Goal: Transaction & Acquisition: Purchase product/service

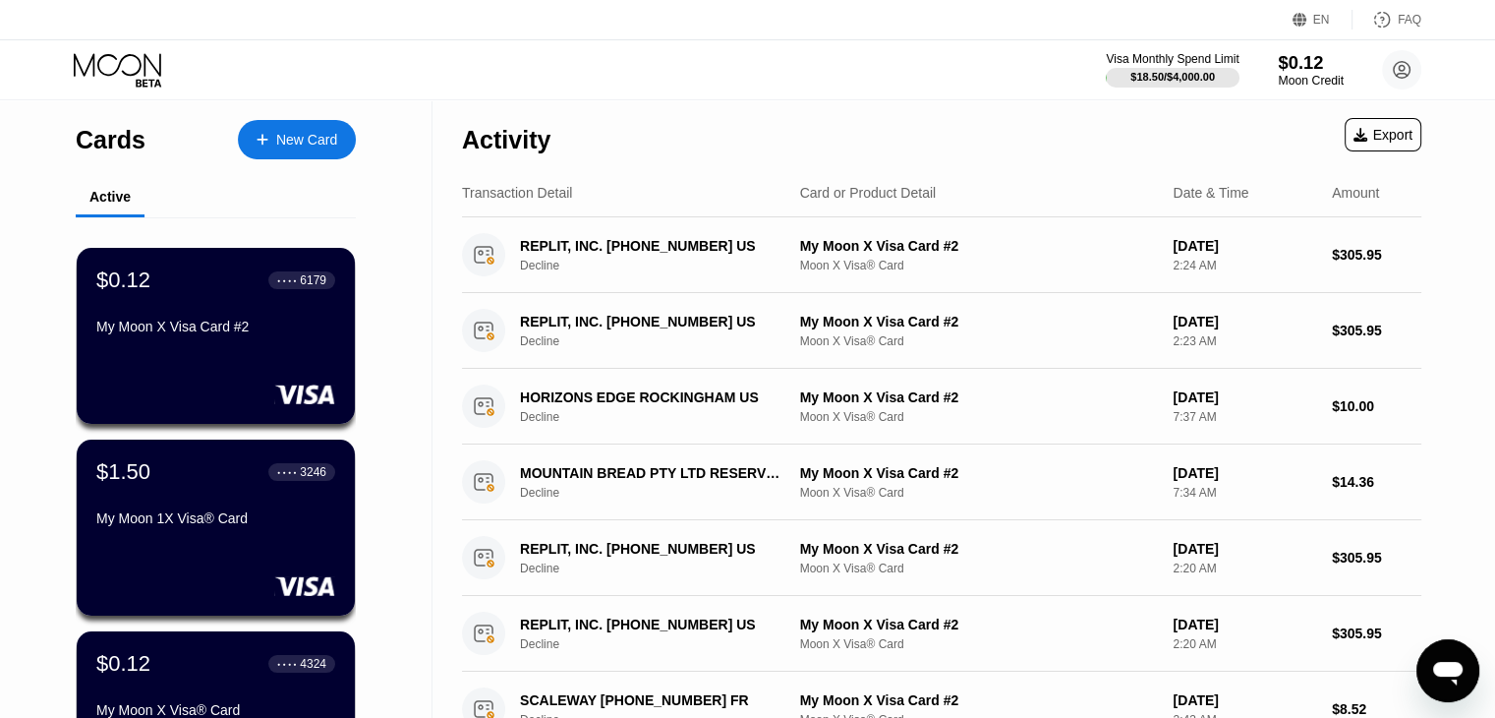
click at [1320, 76] on div "Moon Credit" at bounding box center [1311, 81] width 66 height 14
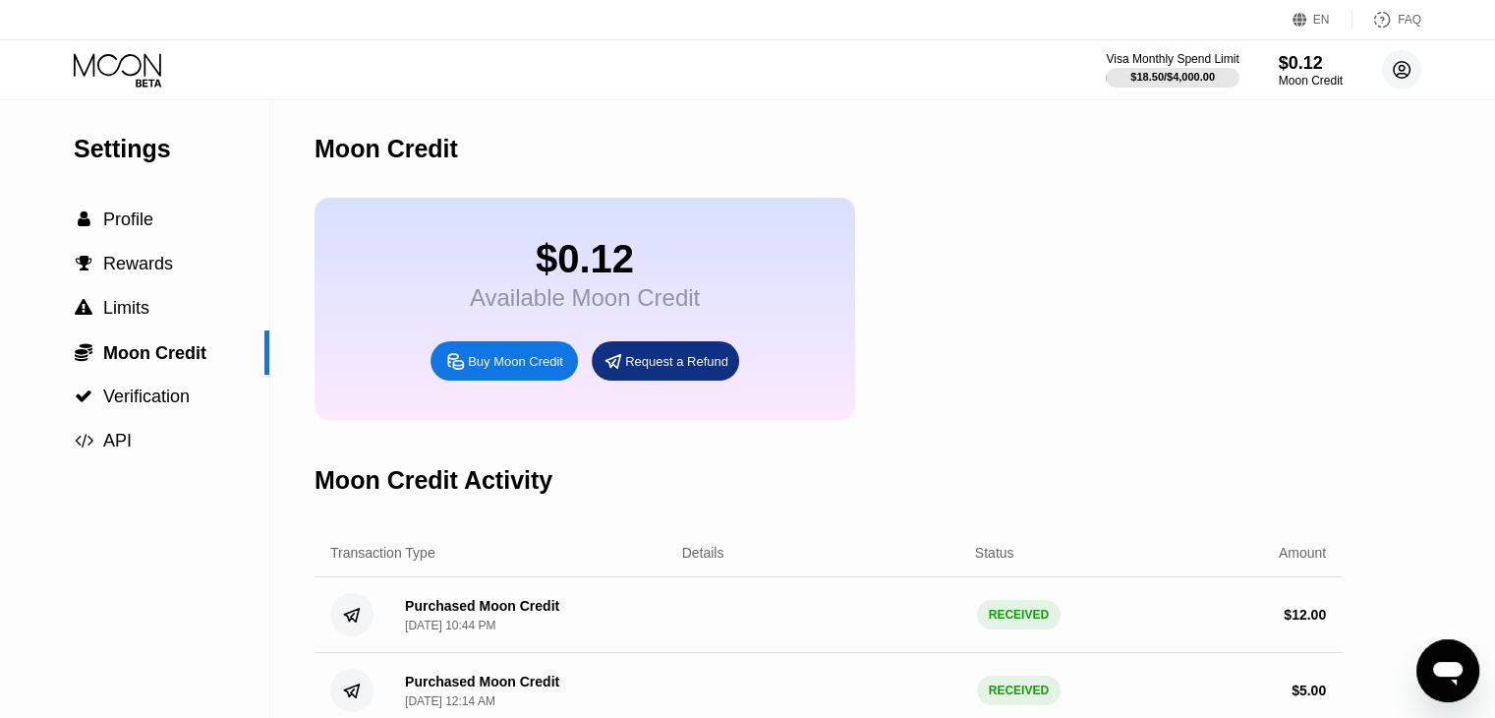
click at [1385, 82] on icon at bounding box center [1401, 69] width 39 height 39
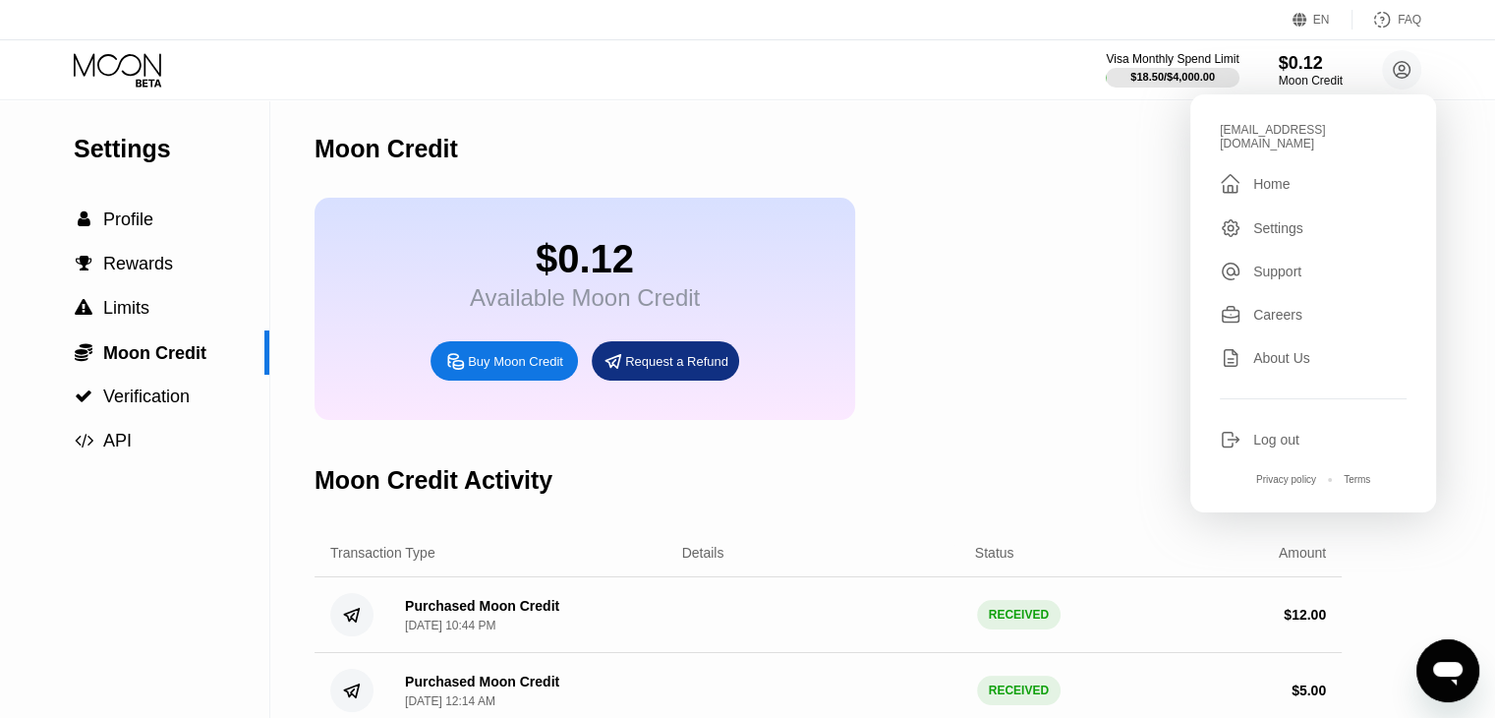
click at [1271, 432] on div "Log out" at bounding box center [1277, 440] width 46 height 16
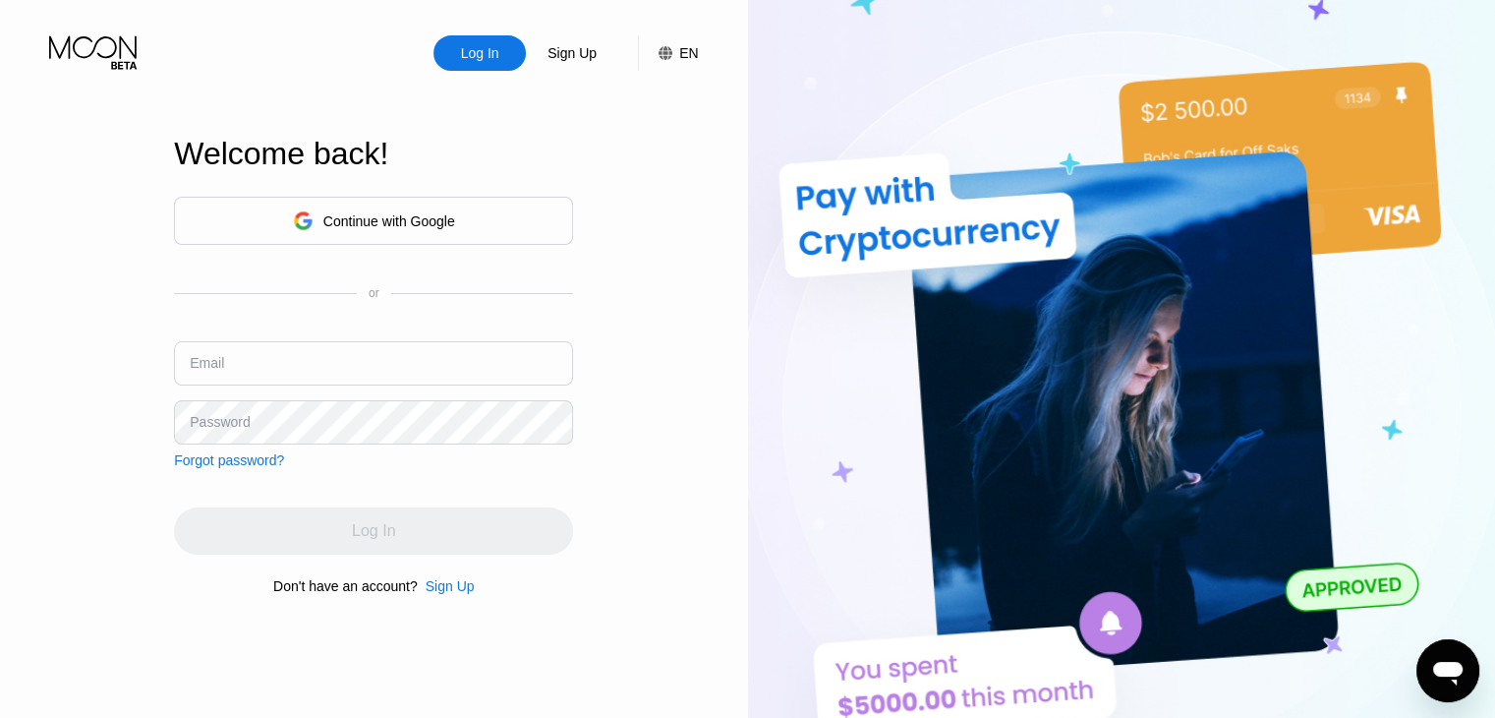
click at [221, 459] on div "Forgot password?" at bounding box center [229, 460] width 110 height 16
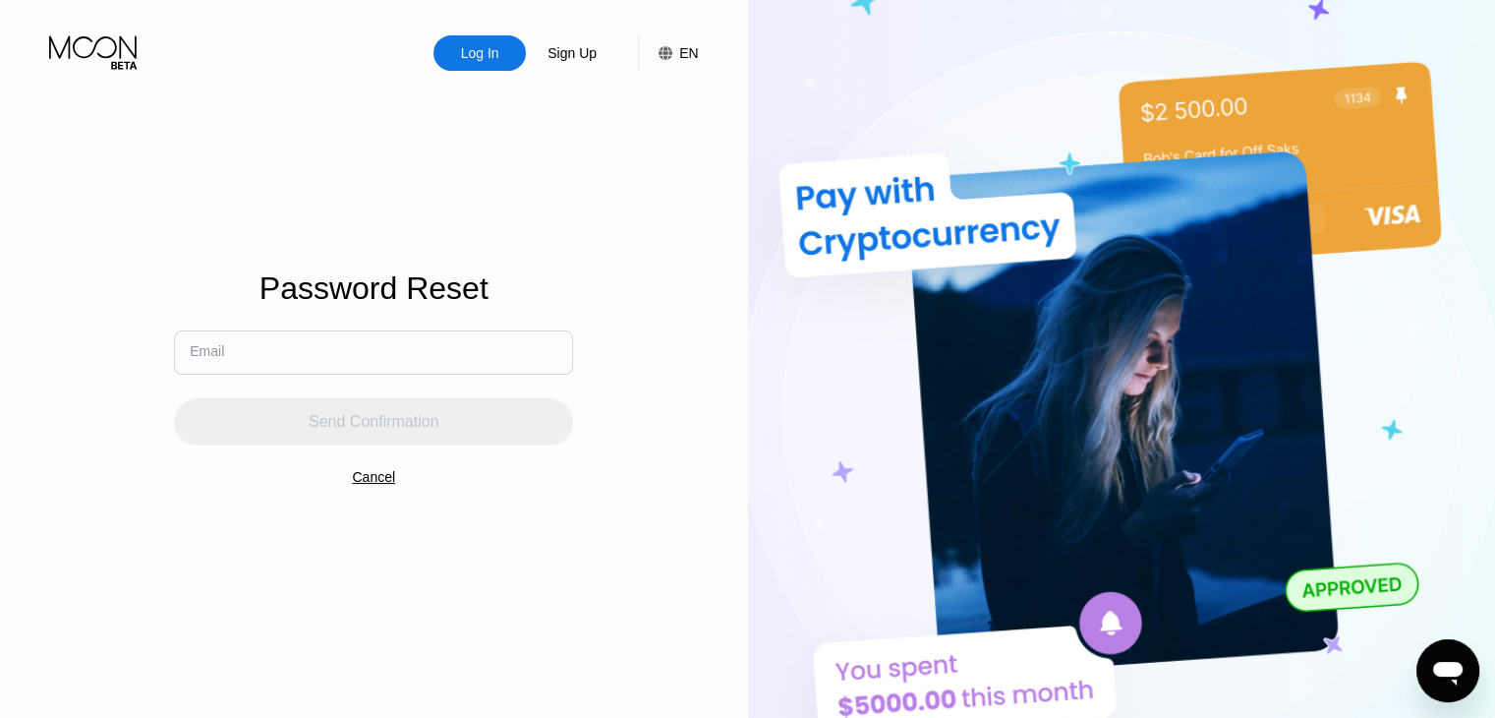
click at [385, 351] on input "text" at bounding box center [373, 352] width 399 height 44
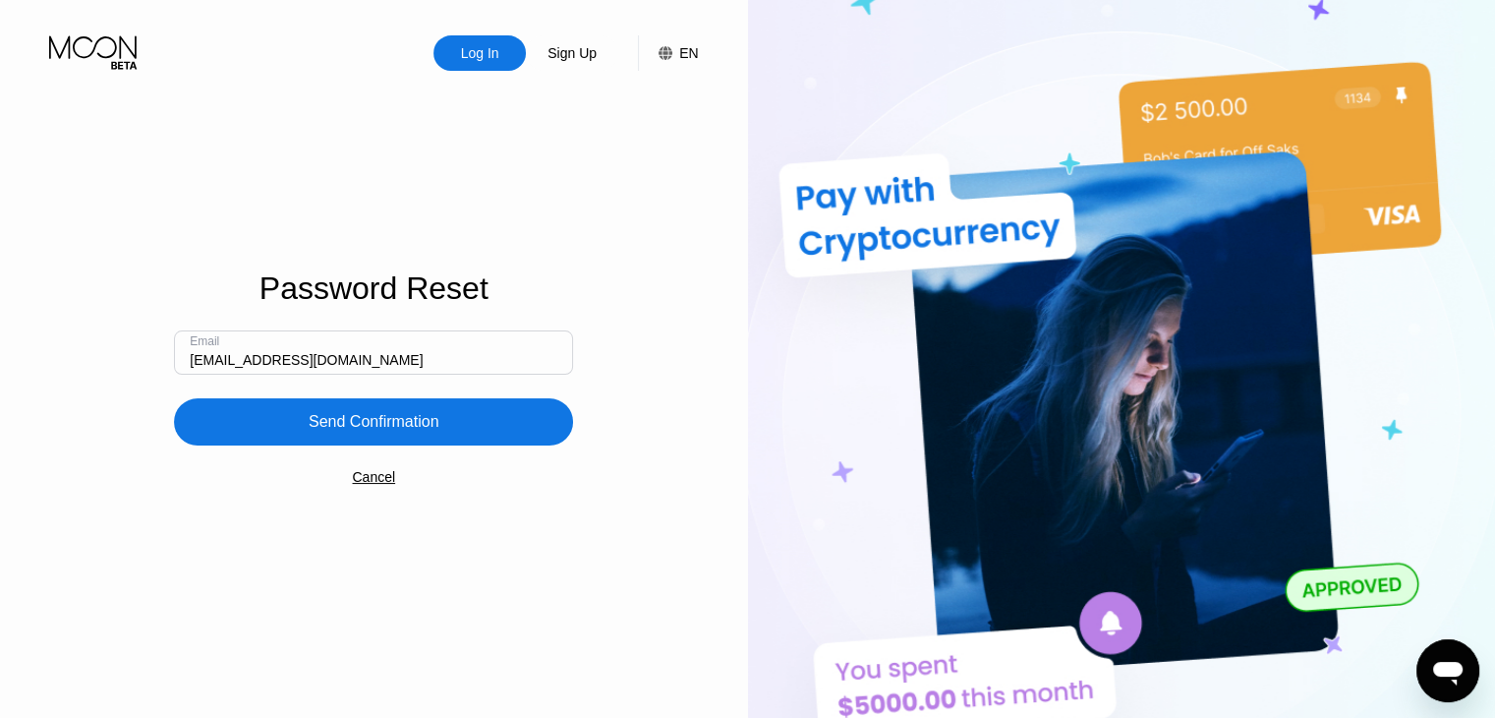
type input "[EMAIL_ADDRESS][DOMAIN_NAME]"
click at [401, 403] on div "Send Confirmation" at bounding box center [373, 421] width 399 height 47
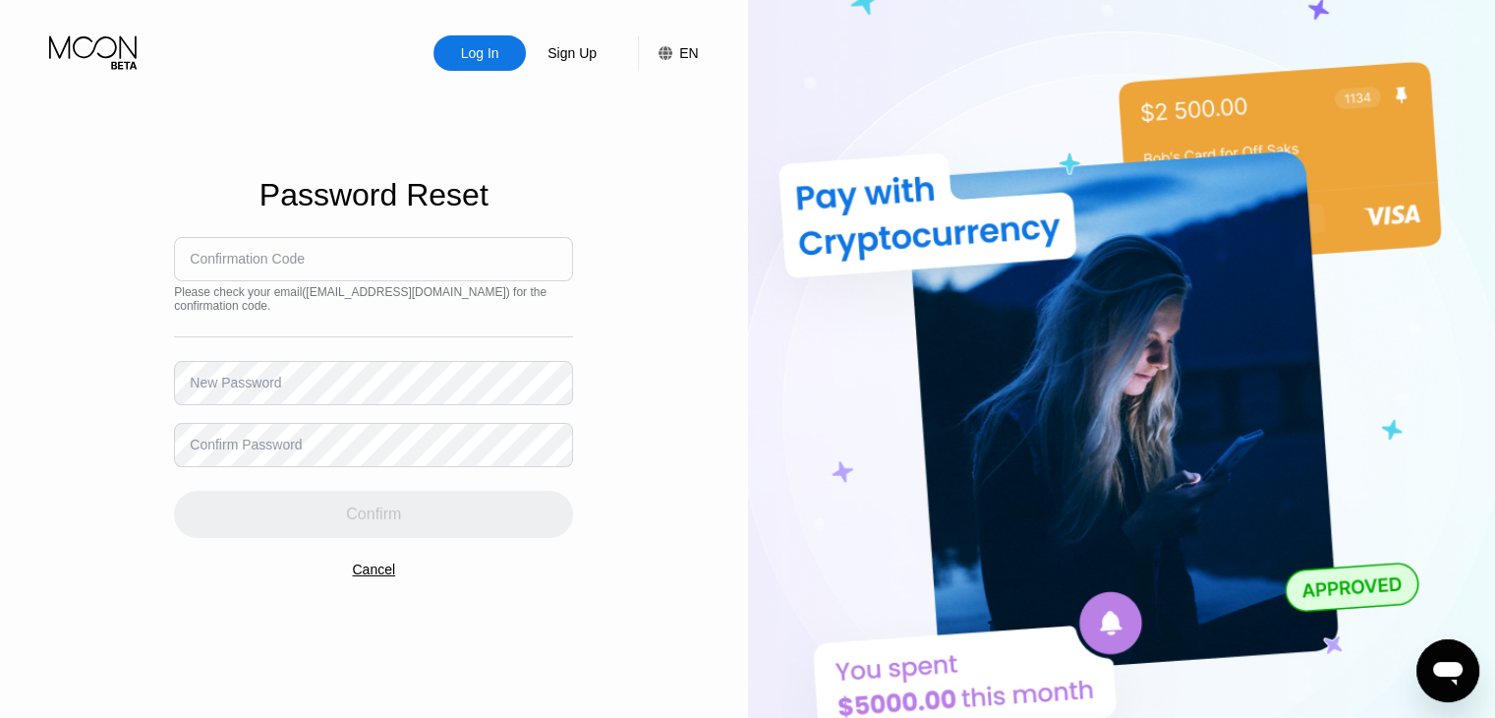
click at [522, 260] on input at bounding box center [373, 259] width 399 height 44
type input "507964"
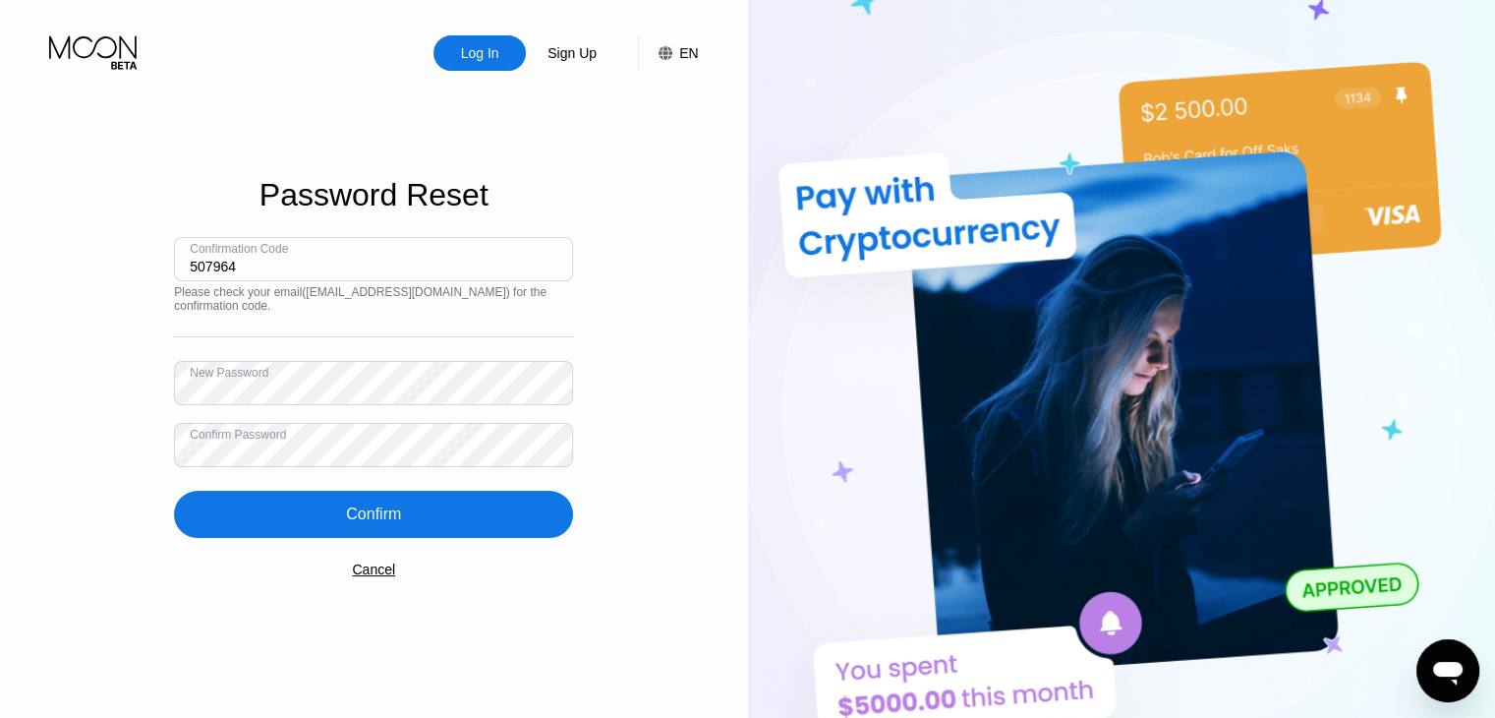
click at [424, 508] on div "Confirm" at bounding box center [373, 514] width 399 height 47
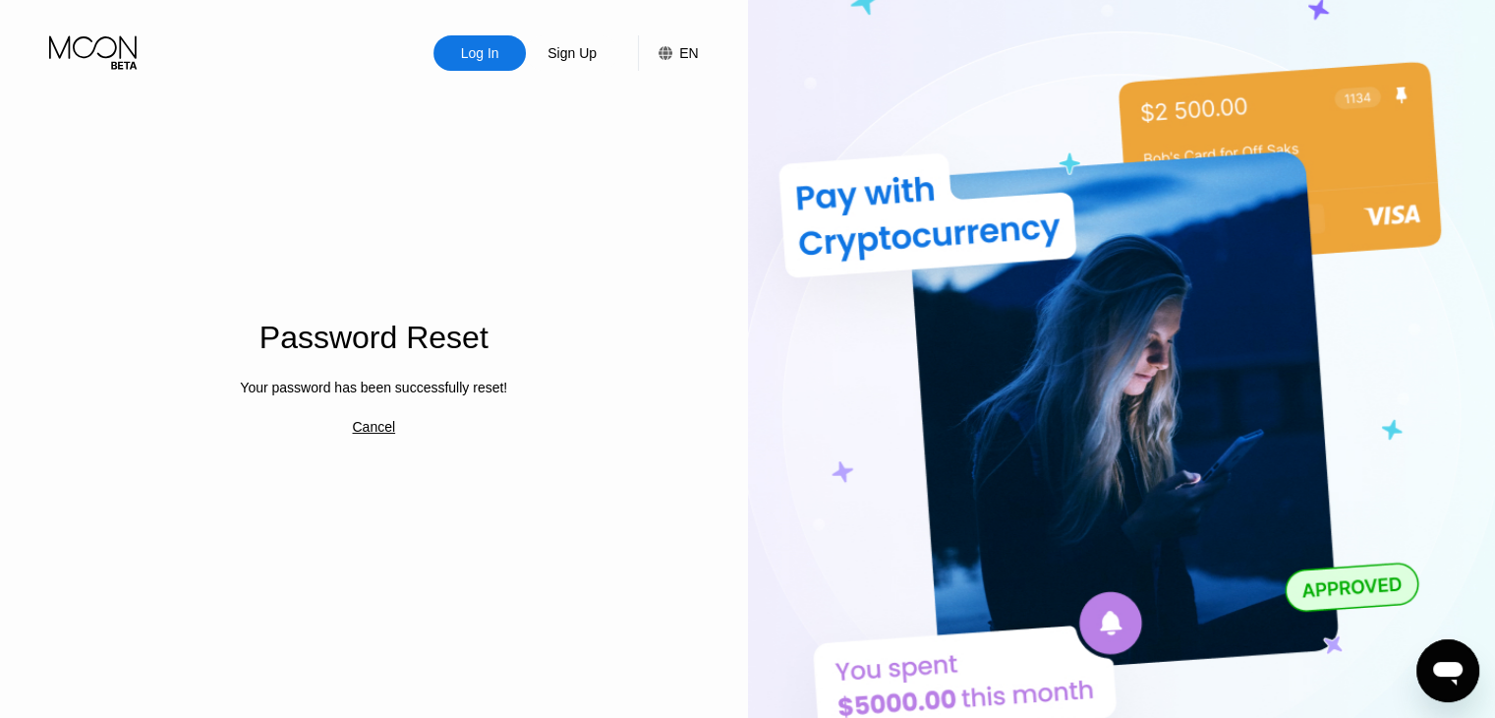
click at [531, 528] on div "Password Reset Your password has been successfully reset! Cancel" at bounding box center [373, 366] width 399 height 790
click at [480, 44] on div "Log In" at bounding box center [480, 53] width 42 height 20
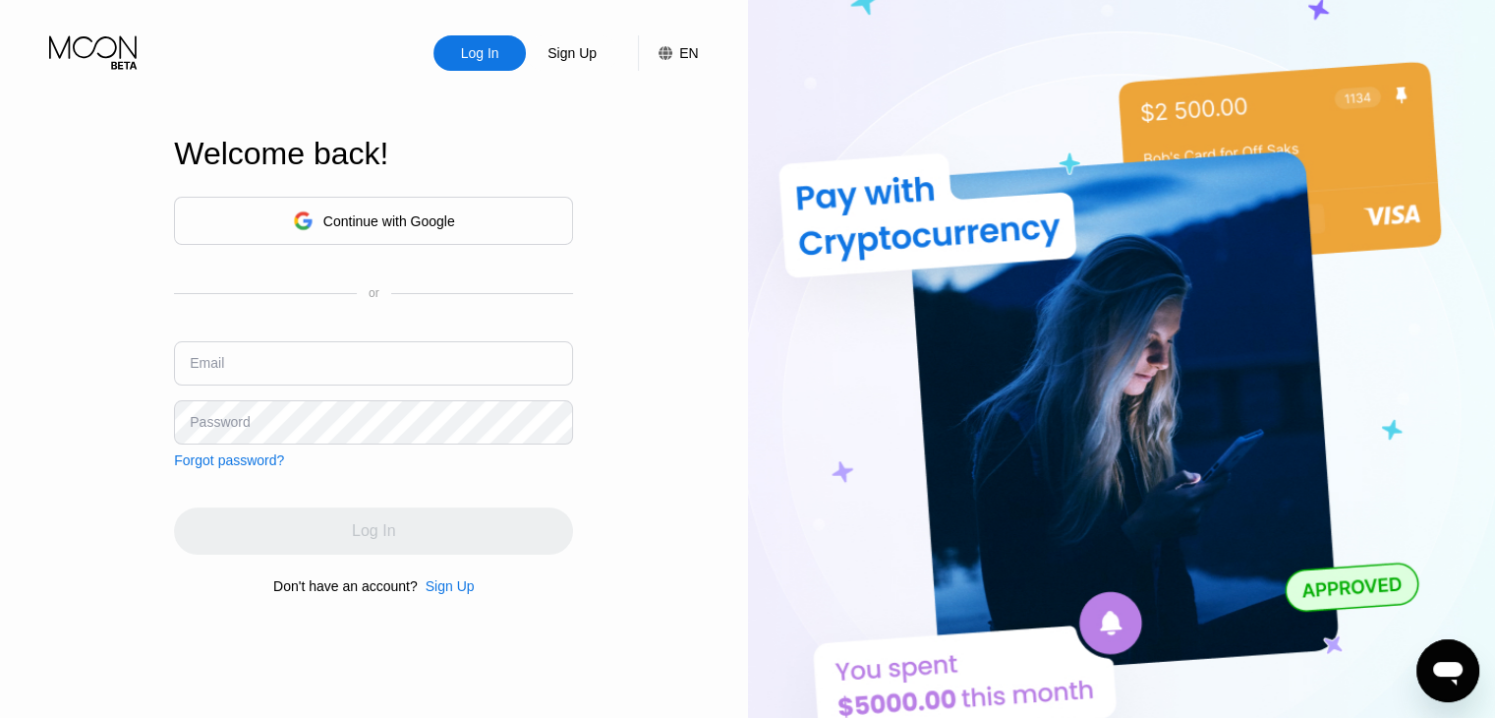
click at [309, 367] on input "text" at bounding box center [373, 363] width 399 height 44
type input "[EMAIL_ADDRESS][DOMAIN_NAME]"
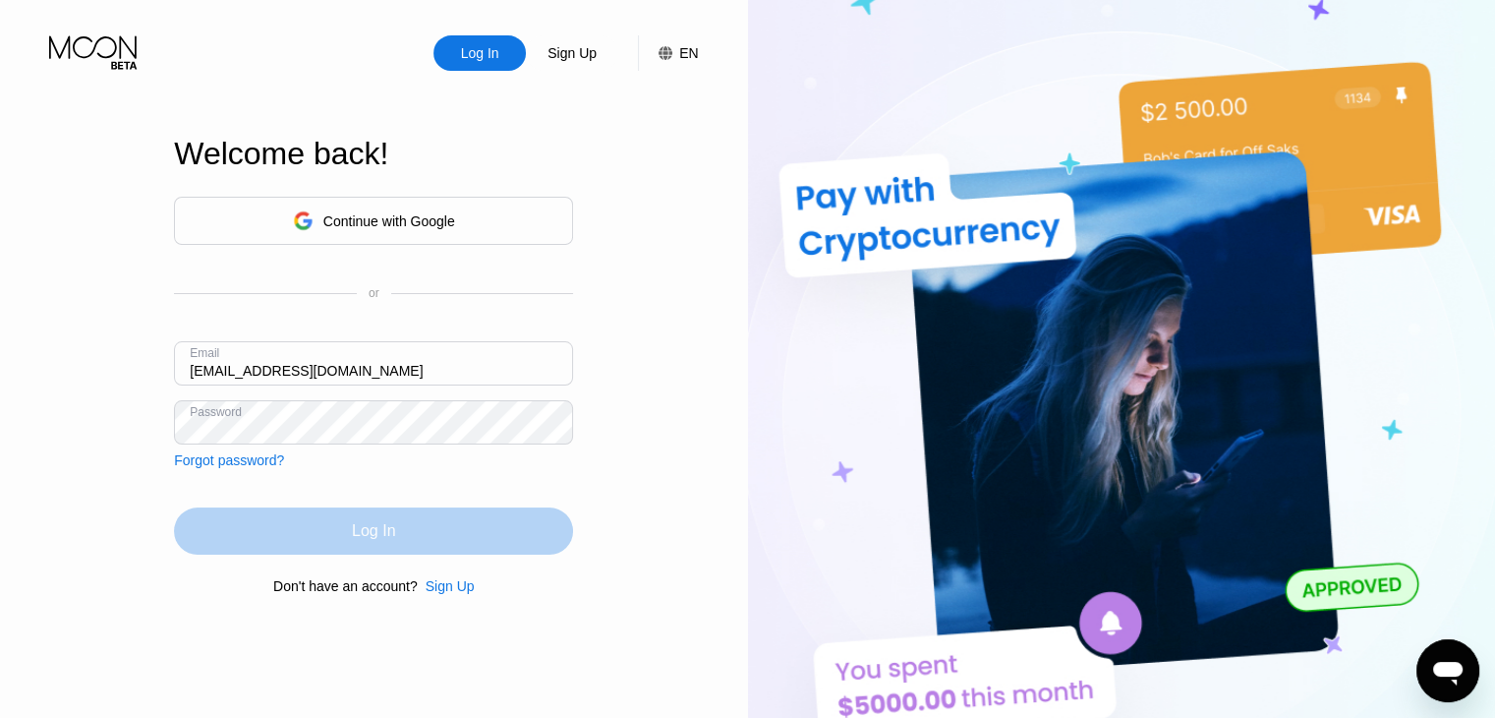
click at [453, 528] on div "Log In" at bounding box center [373, 530] width 399 height 47
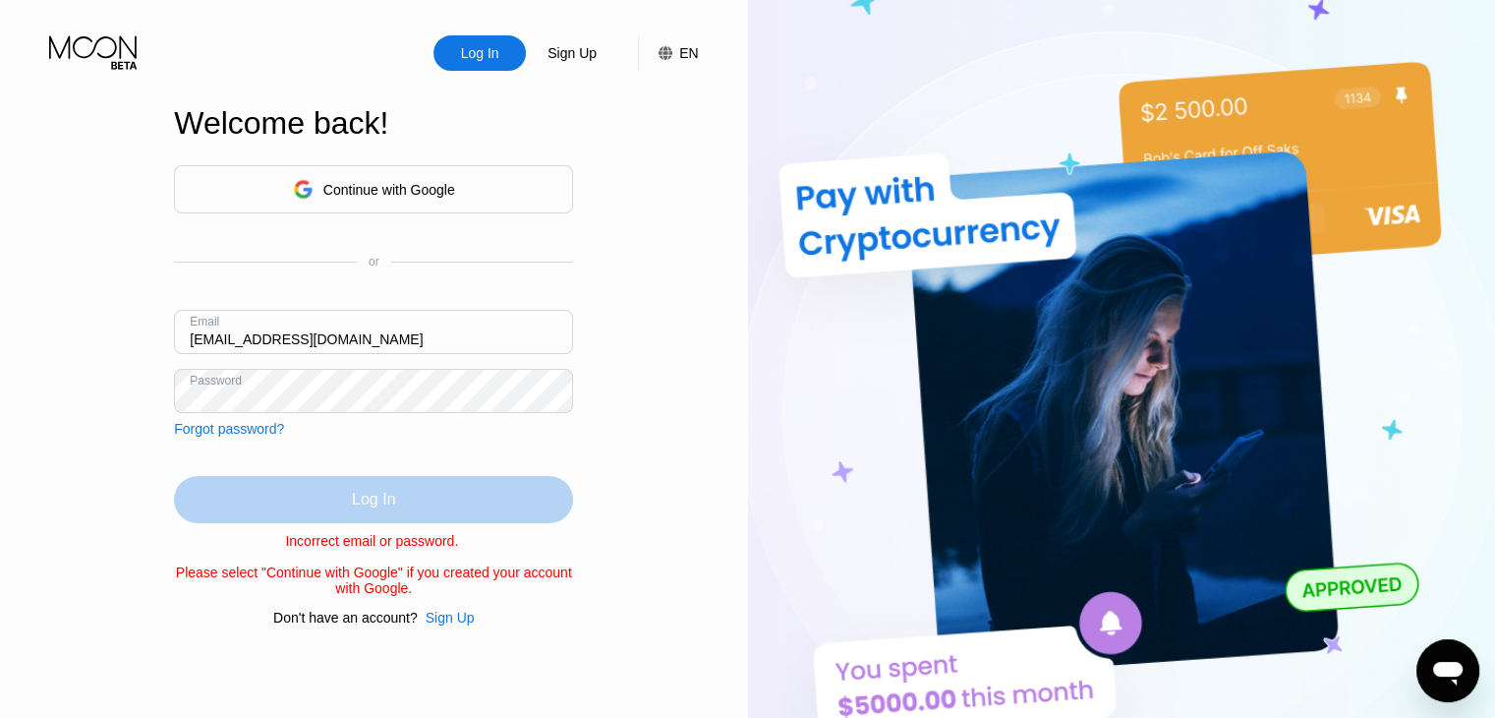
click at [456, 487] on div "Log In" at bounding box center [373, 499] width 399 height 47
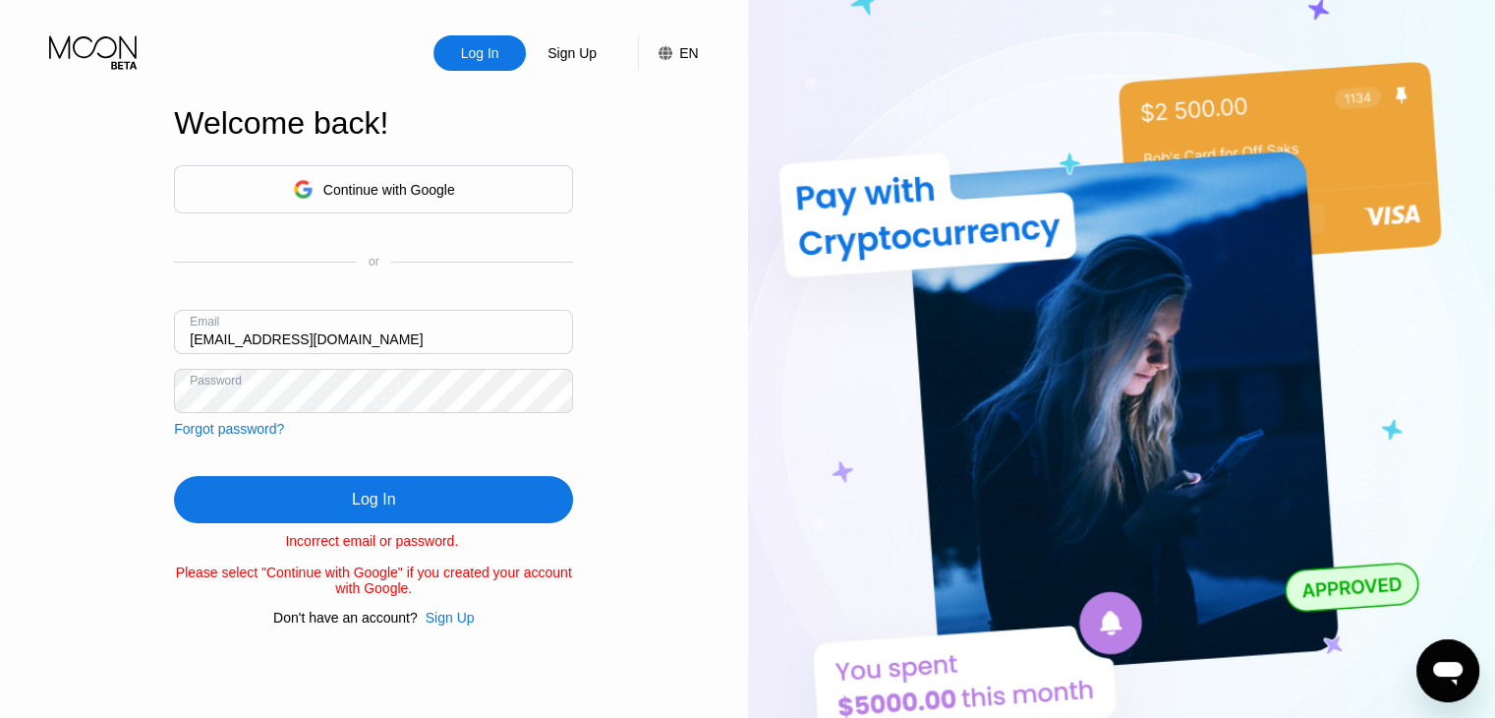
click at [458, 505] on div "Log In" at bounding box center [373, 499] width 399 height 47
click at [329, 511] on div "Log In" at bounding box center [373, 499] width 399 height 47
click at [360, 508] on div "Log In" at bounding box center [373, 500] width 43 height 20
click at [445, 512] on div "Log In" at bounding box center [373, 499] width 399 height 47
click at [241, 425] on div "Forgot password?" at bounding box center [229, 429] width 110 height 16
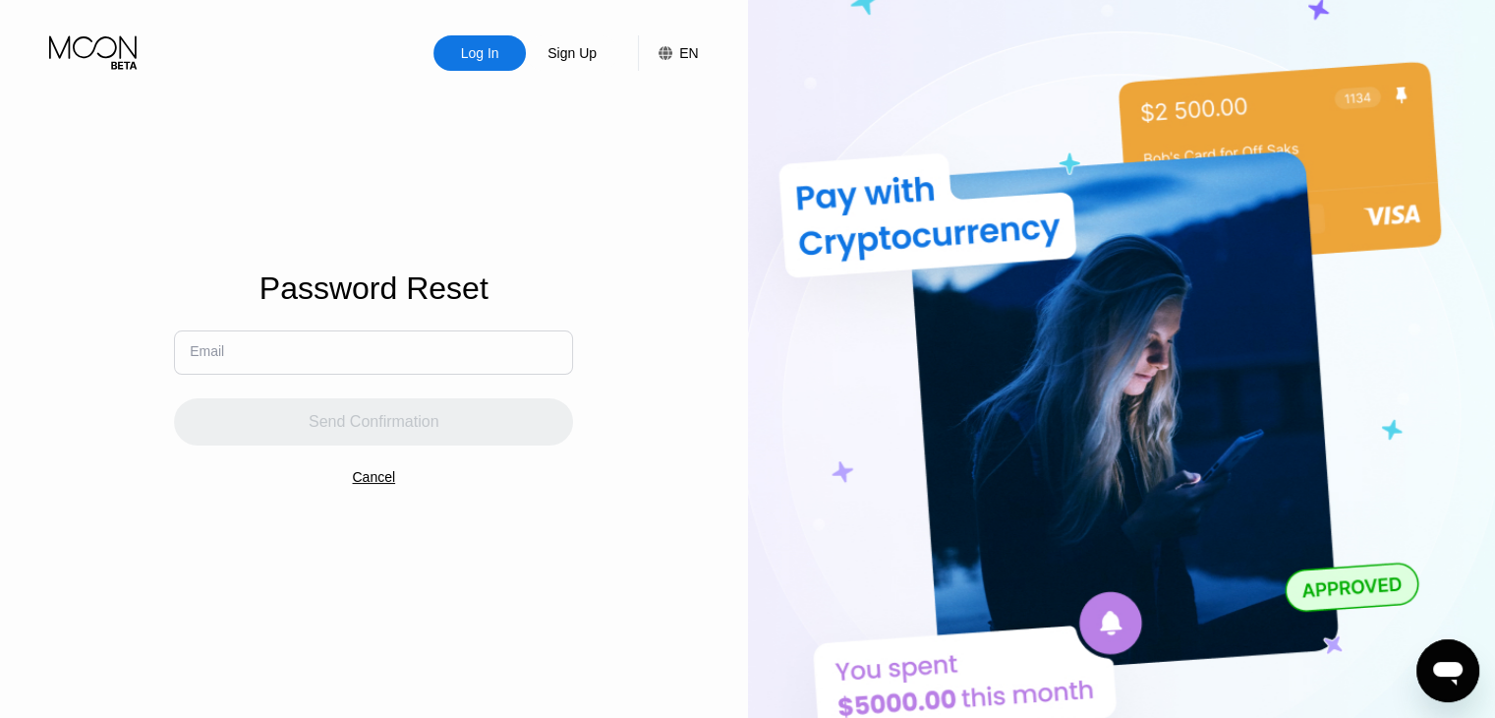
click at [328, 348] on input "text" at bounding box center [373, 352] width 399 height 44
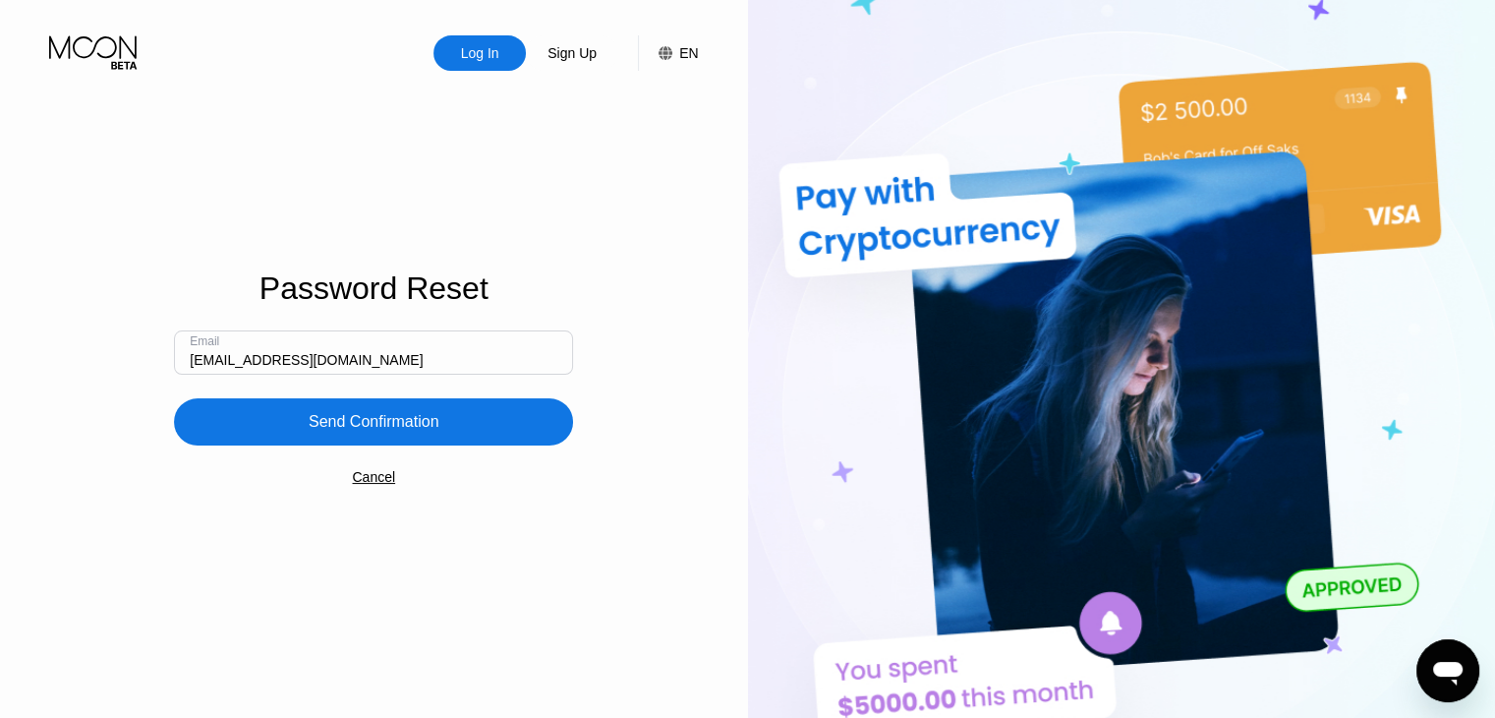
type input "[EMAIL_ADDRESS][DOMAIN_NAME]"
click at [500, 416] on div "Send Confirmation" at bounding box center [373, 421] width 399 height 47
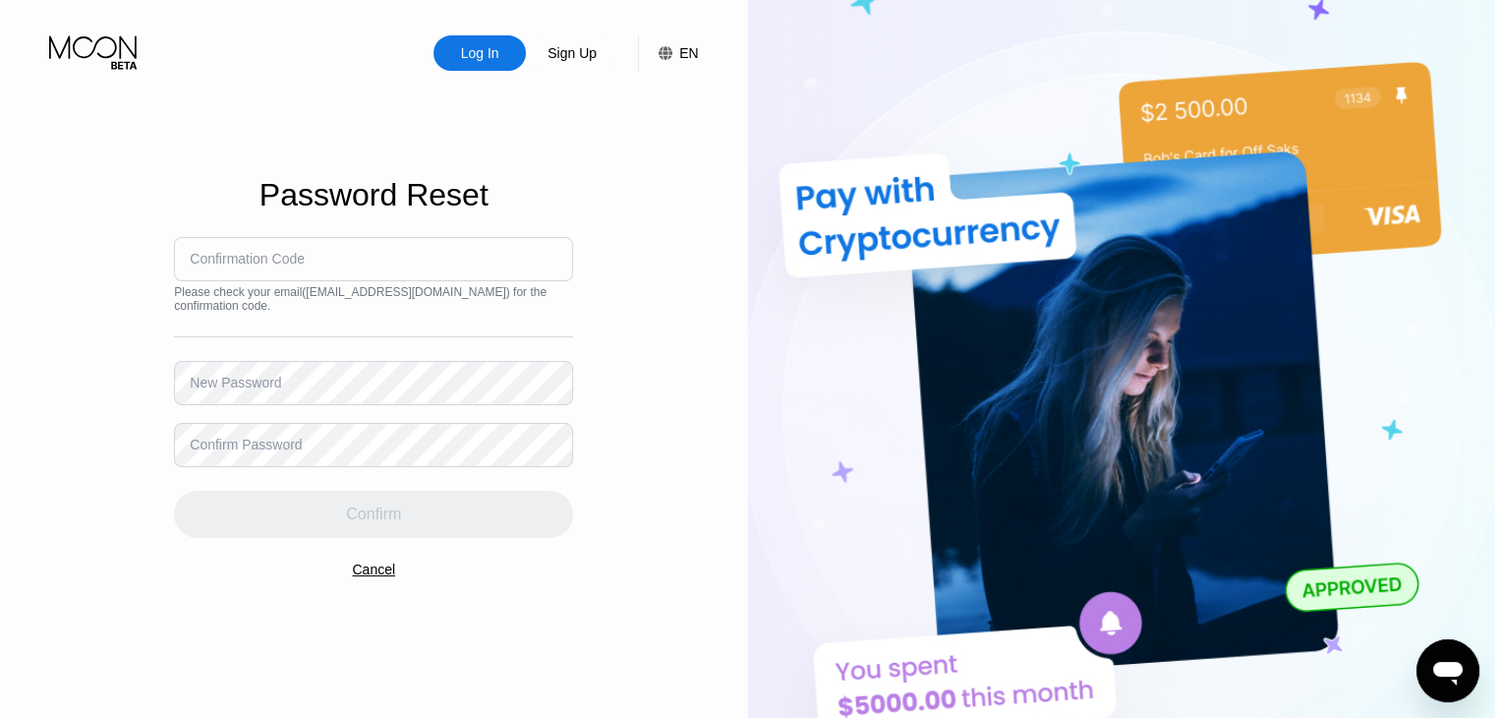
click at [444, 281] on input at bounding box center [373, 259] width 399 height 44
type input "824546"
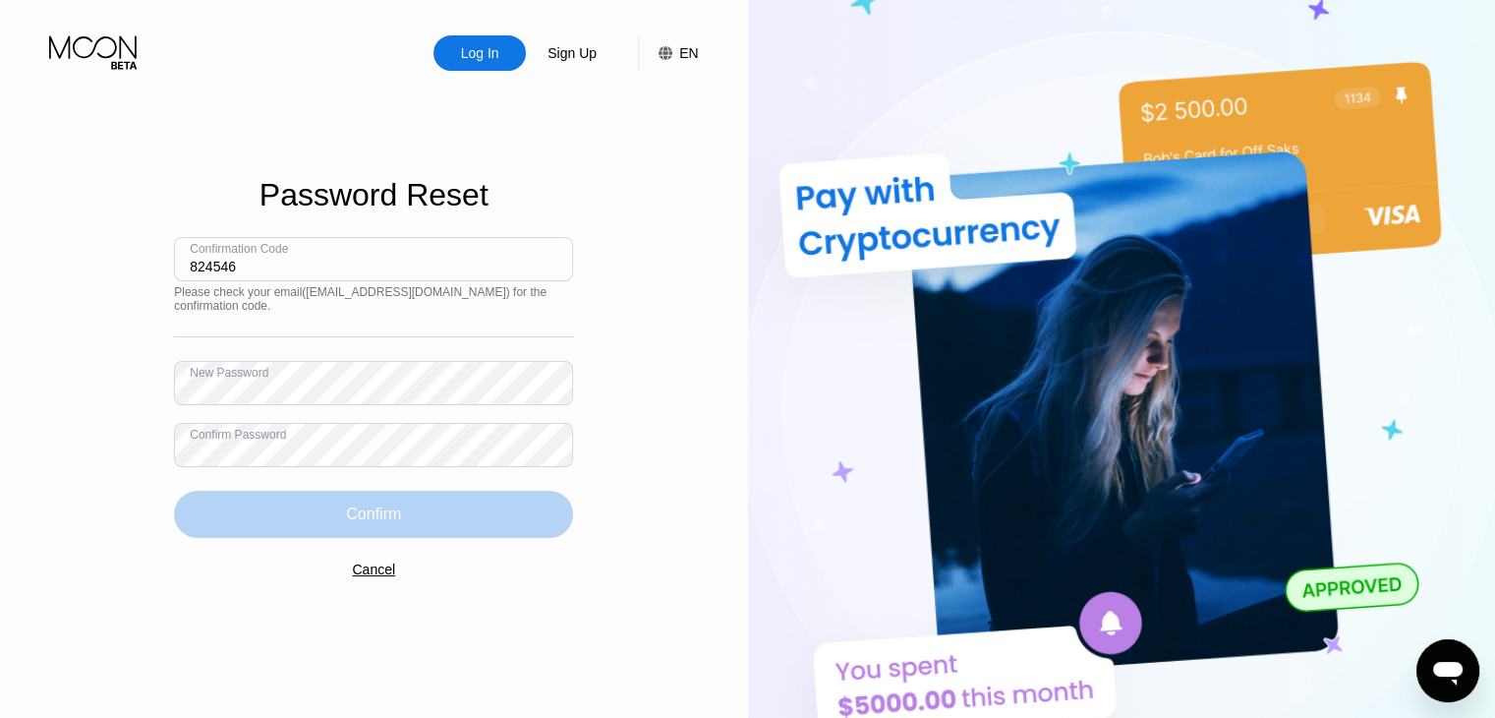
click at [479, 512] on div "Confirm" at bounding box center [373, 514] width 399 height 47
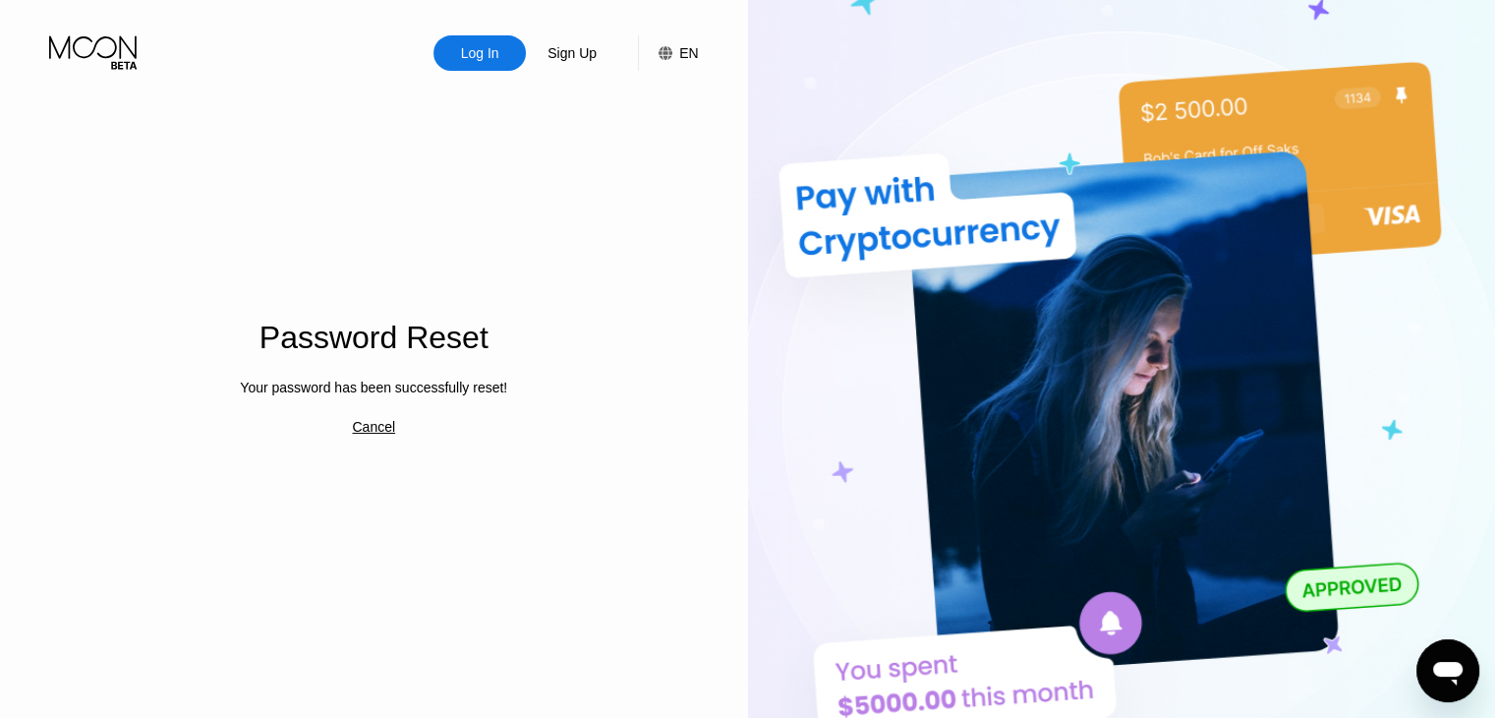
click at [461, 61] on div "Log In" at bounding box center [480, 53] width 42 height 20
click at [472, 49] on div "Log In" at bounding box center [480, 53] width 42 height 20
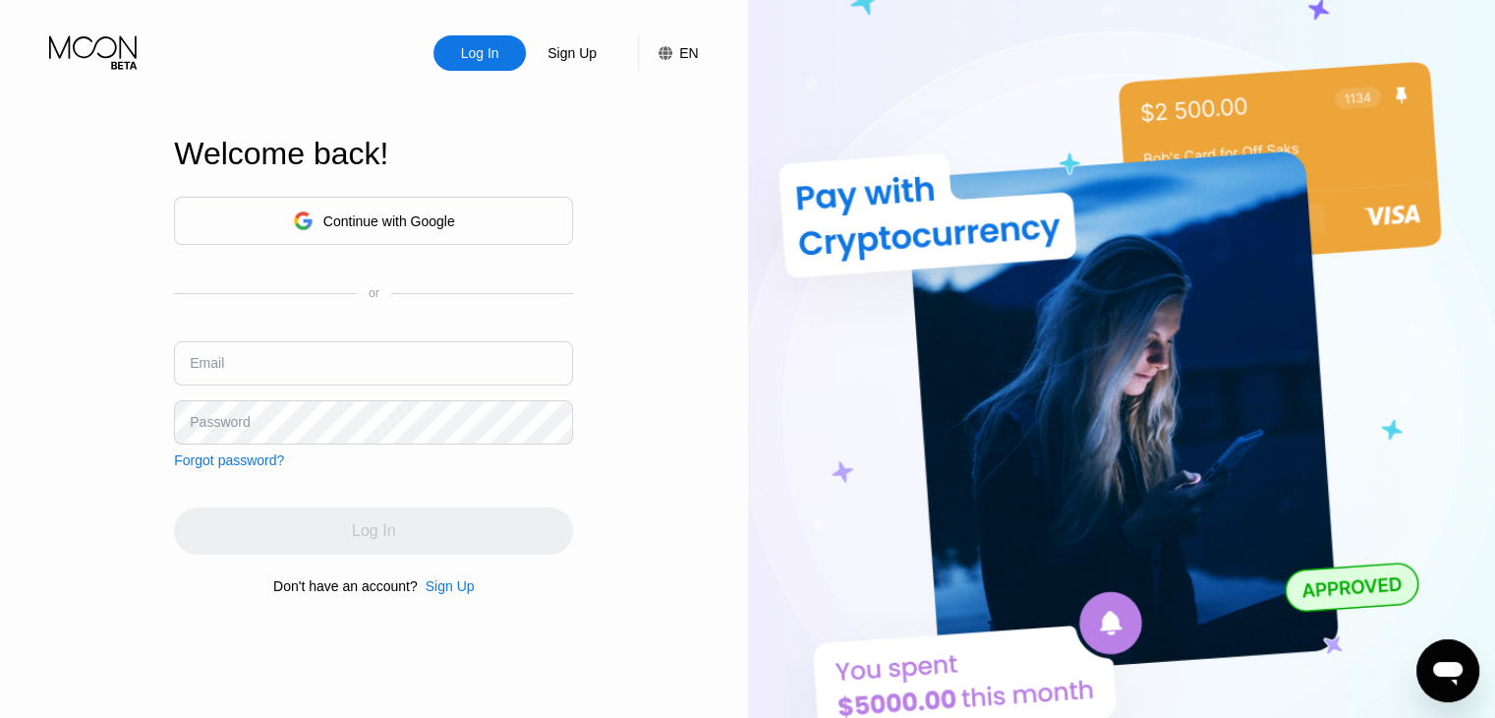
click at [358, 375] on input "text" at bounding box center [373, 363] width 399 height 44
type input "[EMAIL_ADDRESS][DOMAIN_NAME]"
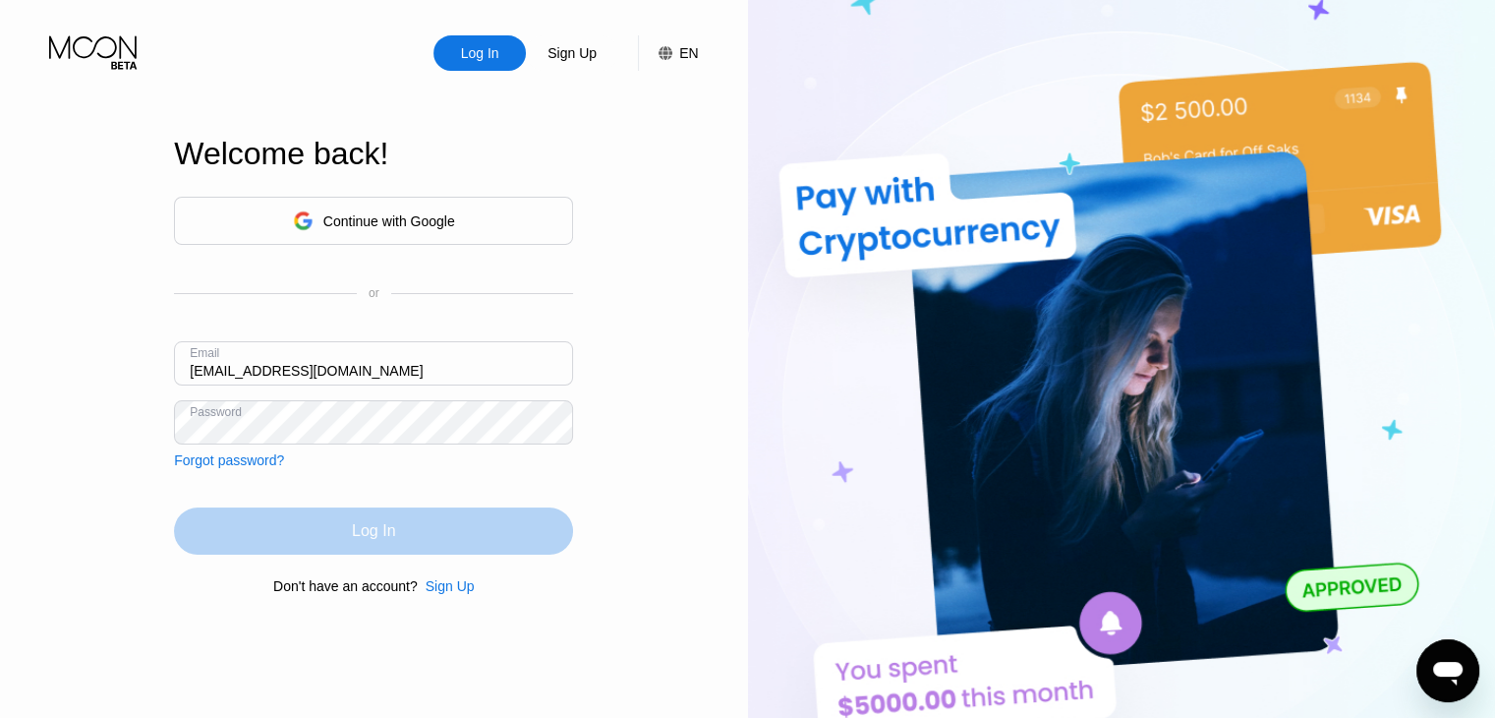
click at [440, 519] on div "Log In" at bounding box center [373, 530] width 399 height 47
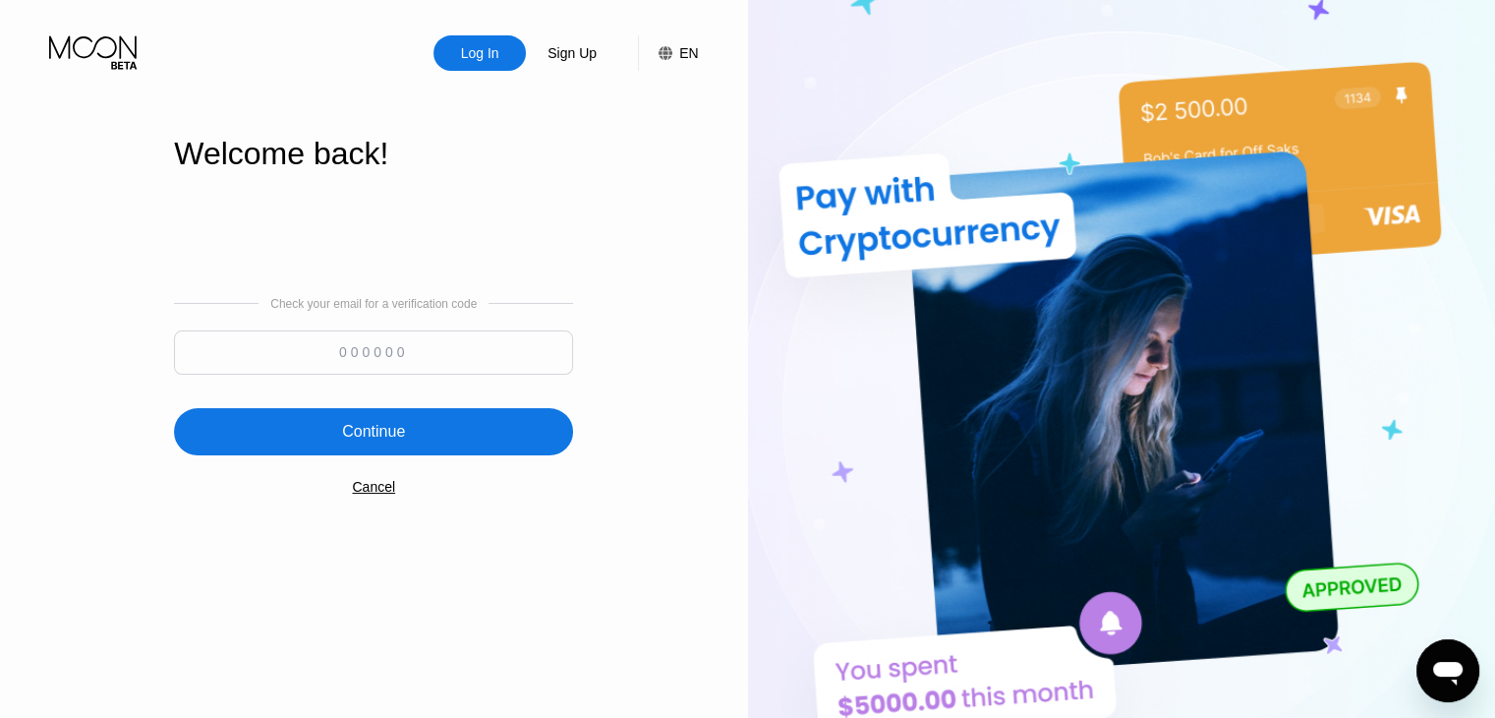
click at [477, 343] on input at bounding box center [373, 352] width 399 height 44
type input "994757"
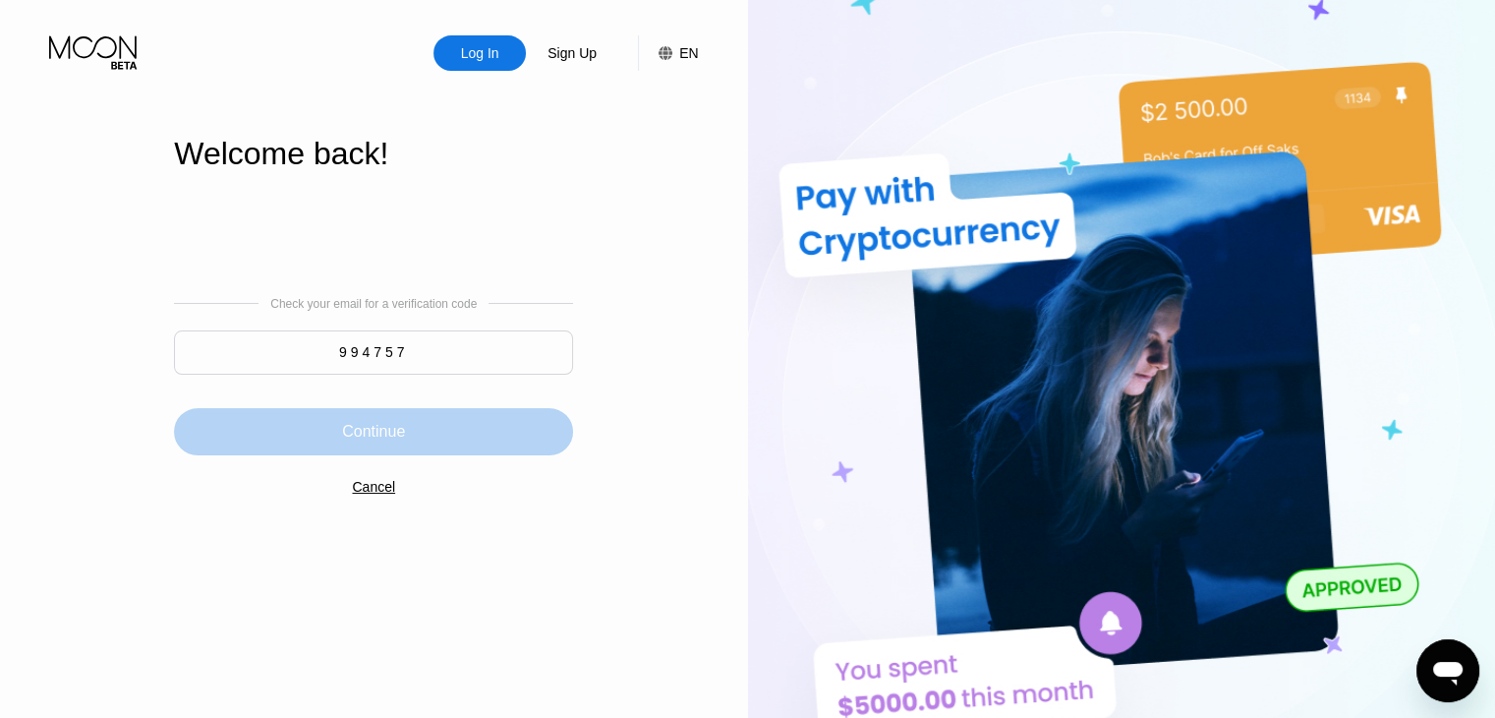
click at [507, 438] on div "Continue" at bounding box center [373, 431] width 399 height 47
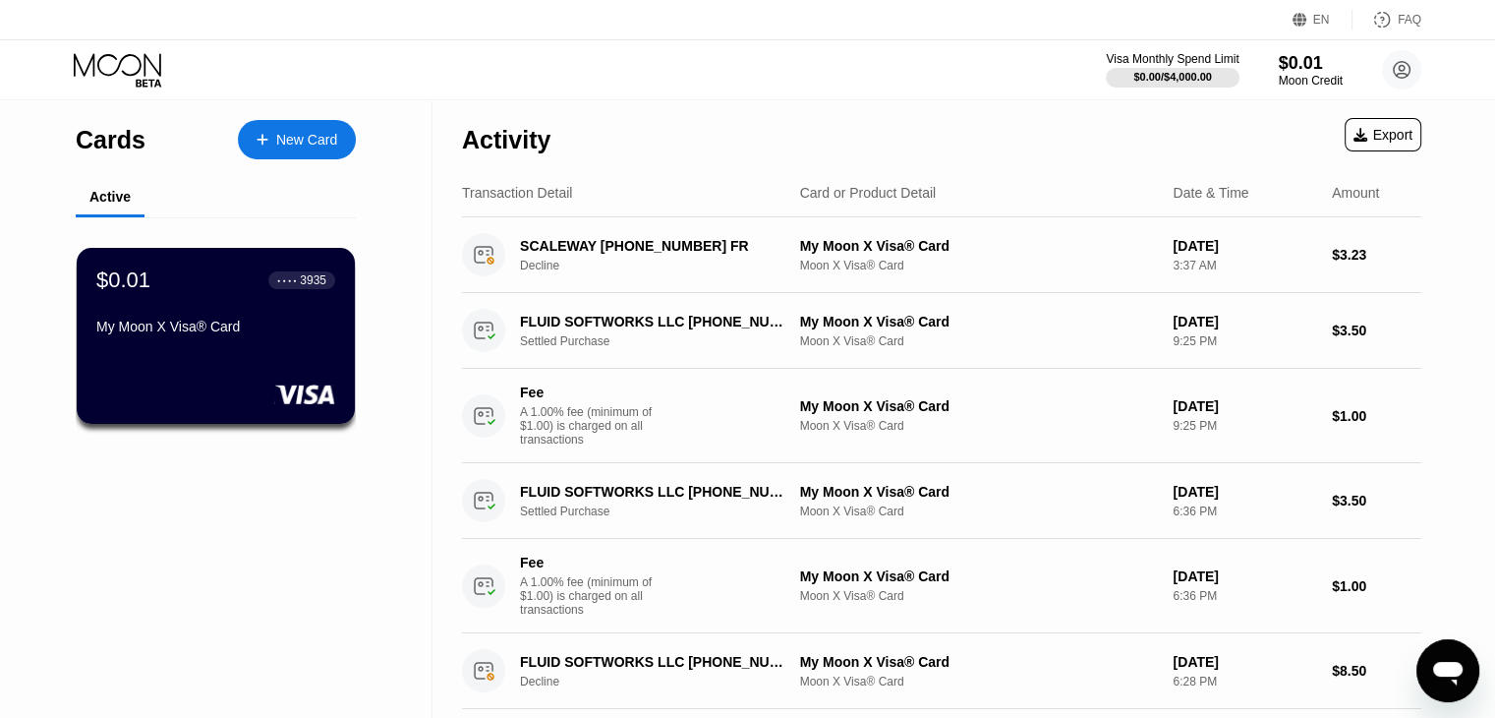
click at [338, 139] on div "New Card" at bounding box center [297, 139] width 118 height 39
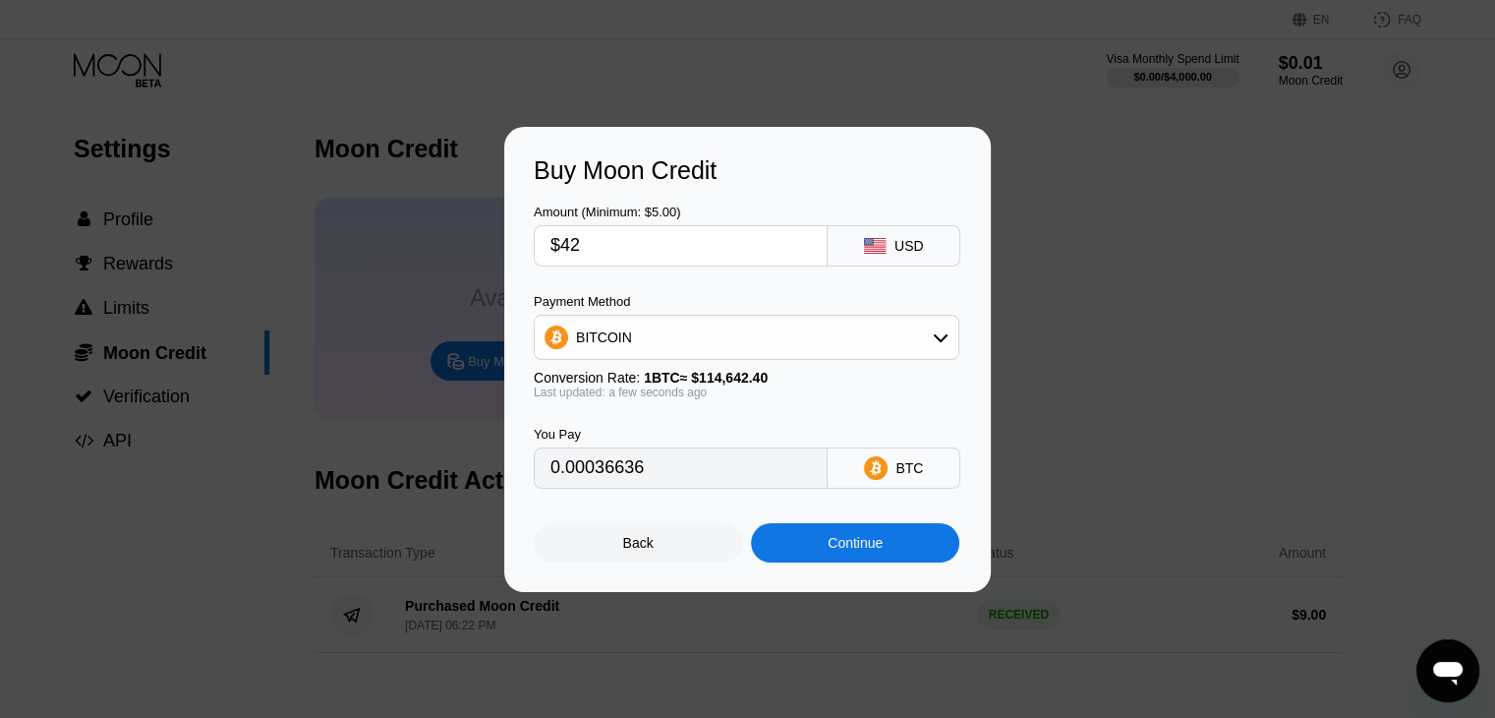
click at [641, 226] on input "$42" at bounding box center [681, 245] width 261 height 39
drag, startPoint x: 667, startPoint y: 481, endPoint x: 455, endPoint y: 473, distance: 211.5
click at [455, 473] on div "Buy Moon Credit Amount (Minimum: $5.00) $42 USD Payment Method BITCOIN Conversi…" at bounding box center [747, 359] width 1495 height 465
click at [857, 536] on div "Continue" at bounding box center [855, 542] width 208 height 39
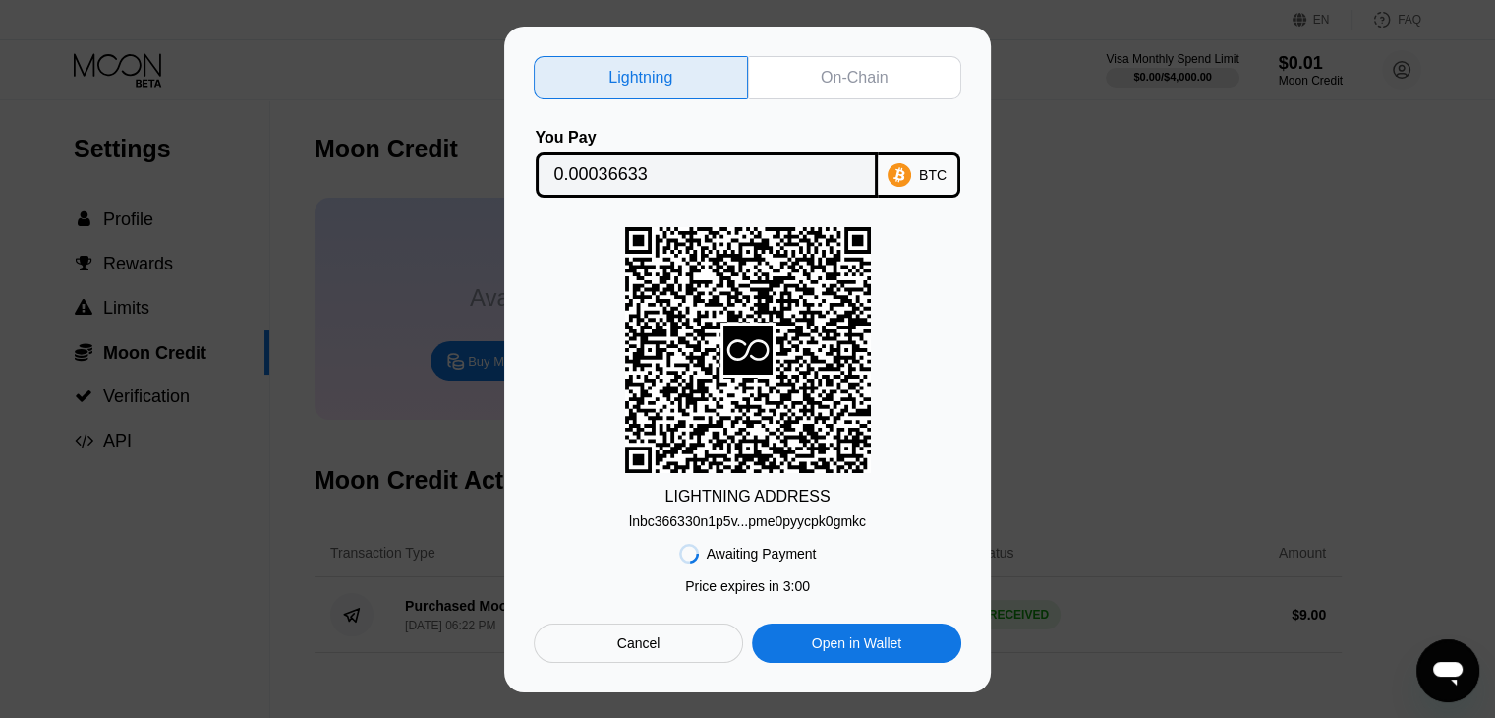
click at [662, 170] on input "0.00036633" at bounding box center [707, 174] width 305 height 39
click at [826, 68] on div "On-Chain" at bounding box center [854, 78] width 67 height 20
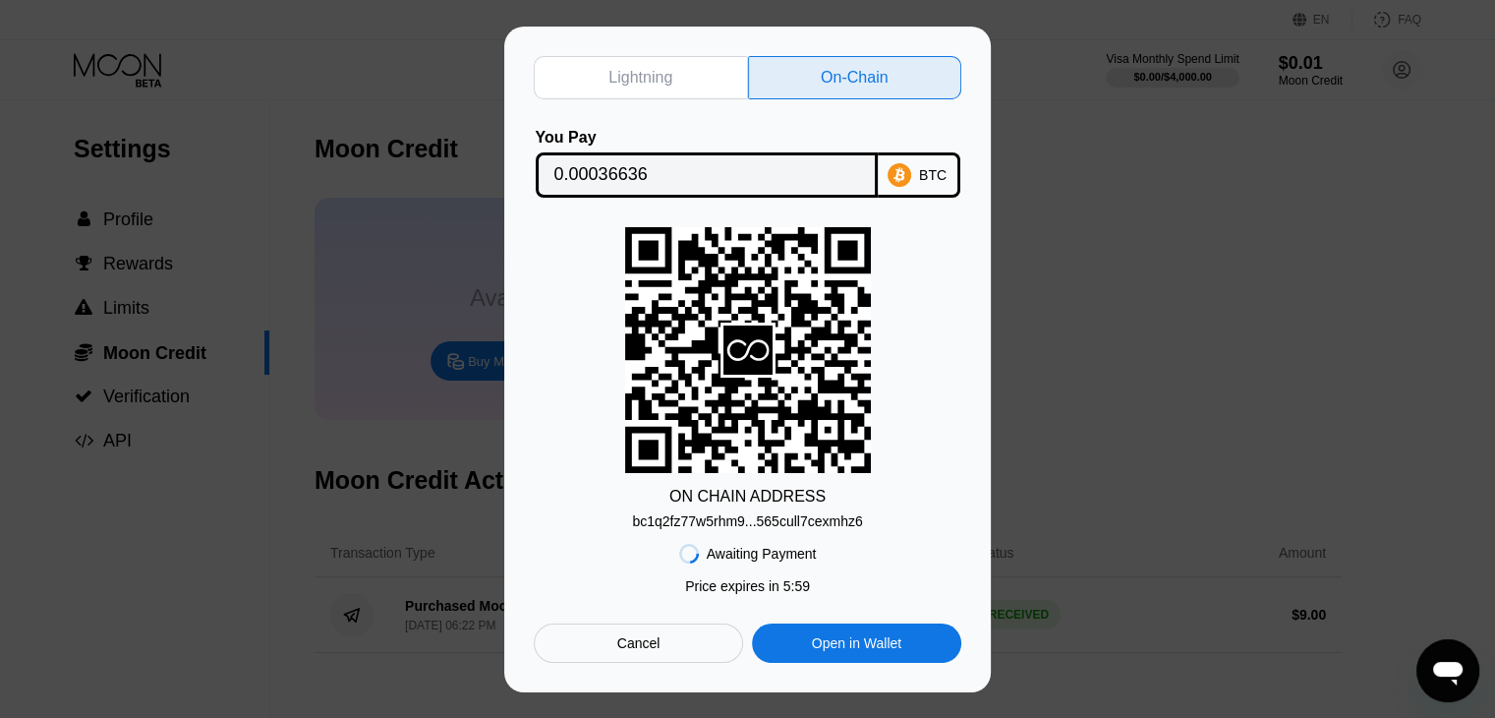
click at [766, 520] on div "bc1q2fz77w5rhm9...565cull7cexmhz6" at bounding box center [747, 521] width 230 height 16
click at [299, 237] on div "Lightning On-Chain You Pay 0.00036636 BTC ON CHAIN ADDRESS bc1q2fz77w5rhm9...56…" at bounding box center [747, 360] width 1495 height 666
click at [1009, 139] on div "Lightning On-Chain You Pay 0.00036636 BTC ON CHAIN ADDRESS bc1q2fz77w5rhm9...56…" at bounding box center [747, 360] width 1495 height 666
click at [653, 650] on div "Cancel" at bounding box center [638, 643] width 43 height 18
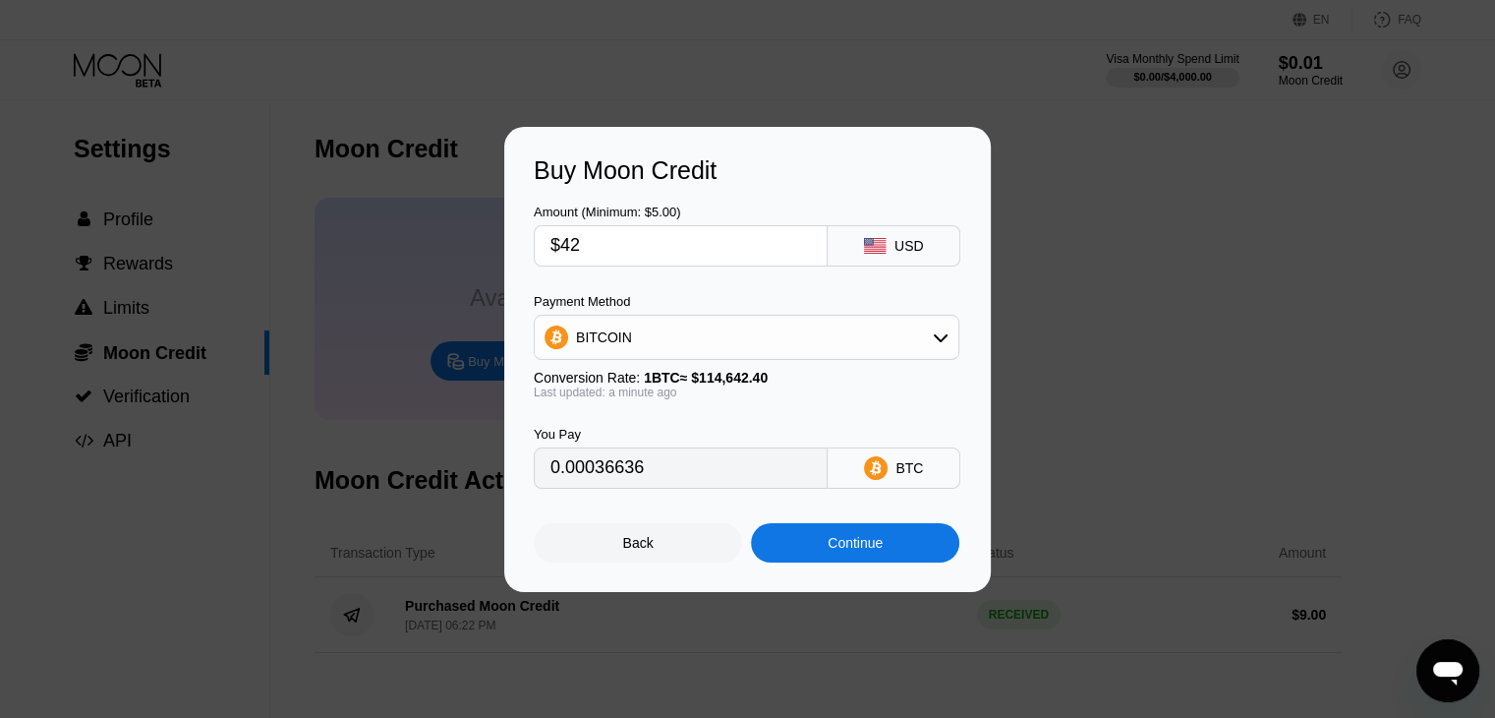
click at [660, 253] on input "$42" at bounding box center [681, 245] width 261 height 39
type input "$4"
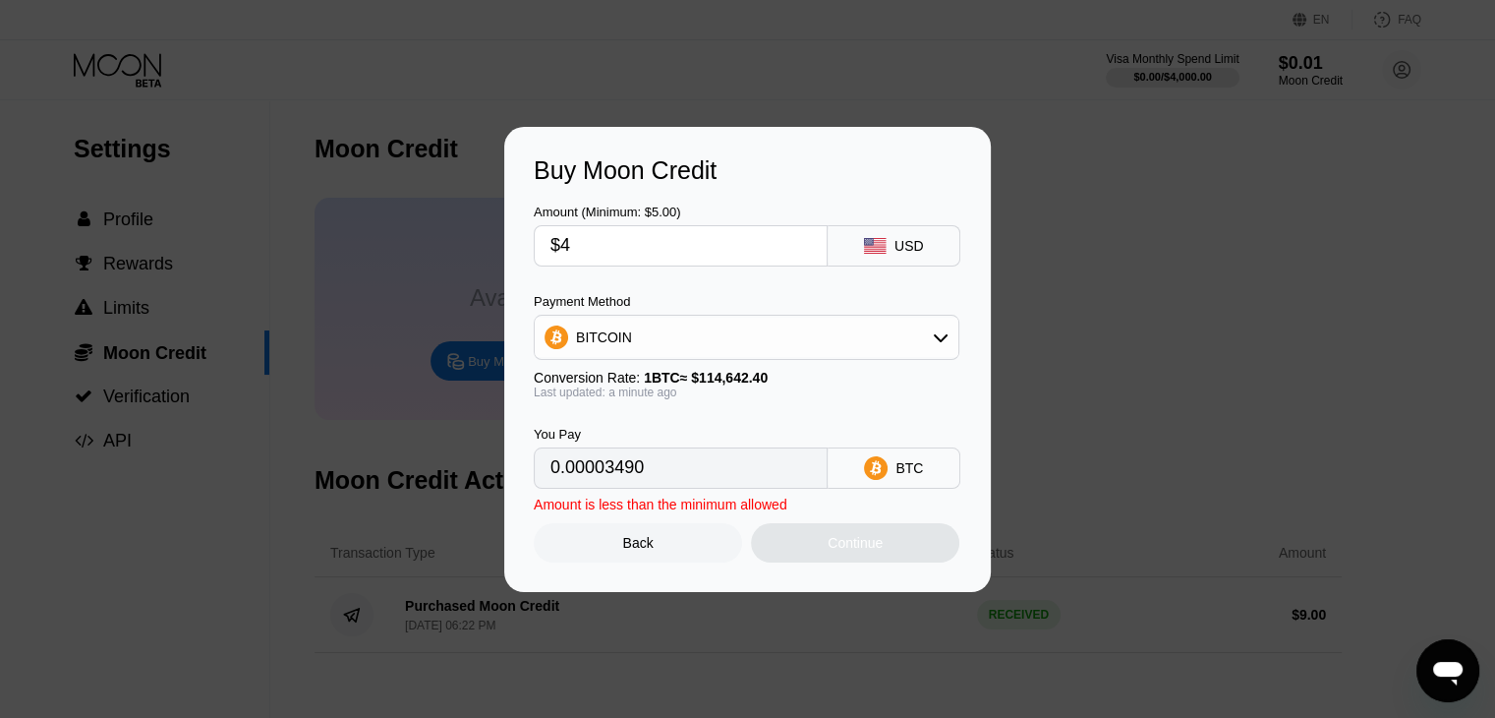
type input "0.00003490"
type input "$41"
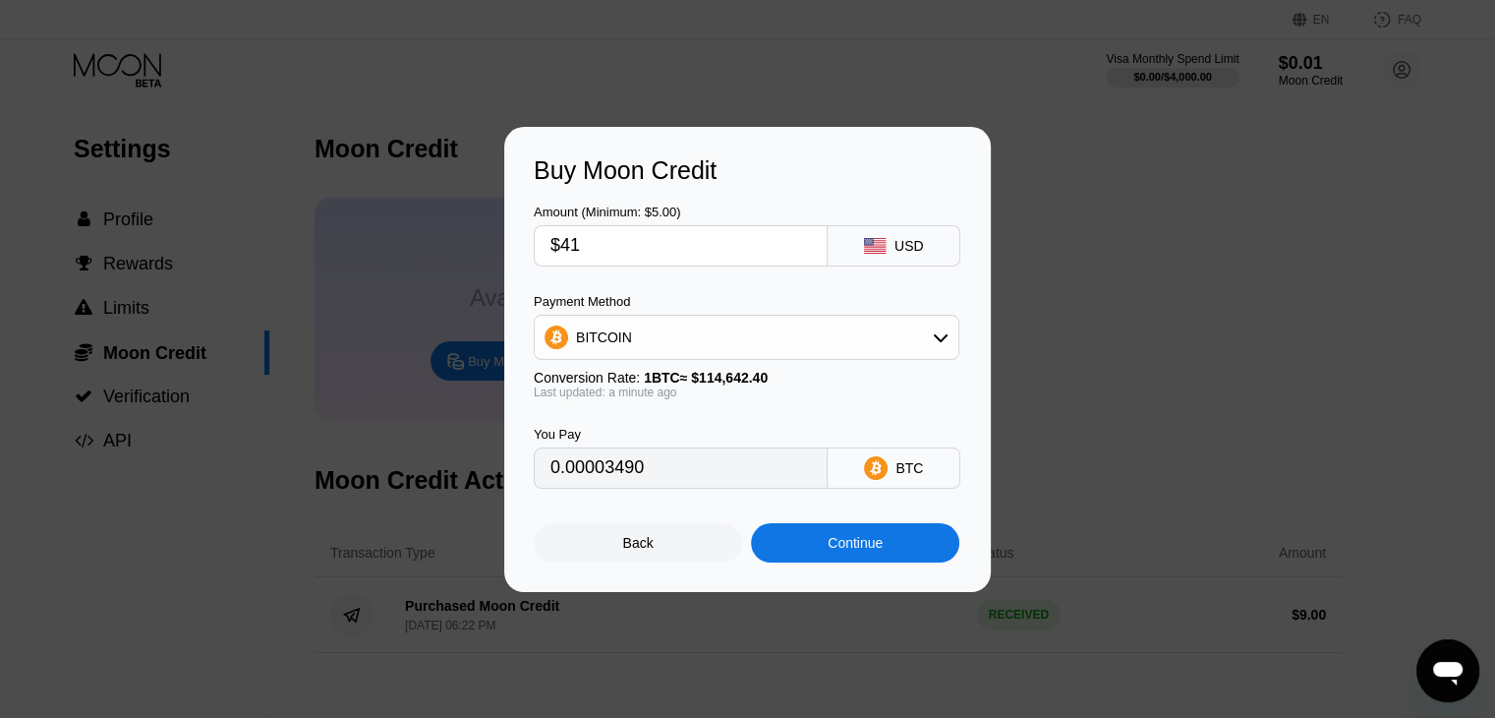
type input "0.00035764"
type input "$41.7"
type input "0.00036374"
drag, startPoint x: 686, startPoint y: 470, endPoint x: 507, endPoint y: 483, distance: 179.4
click at [507, 483] on div "Buy Moon Credit Amount (Minimum: $5.00) $41.7 USD Payment Method BITCOIN Conver…" at bounding box center [747, 359] width 487 height 465
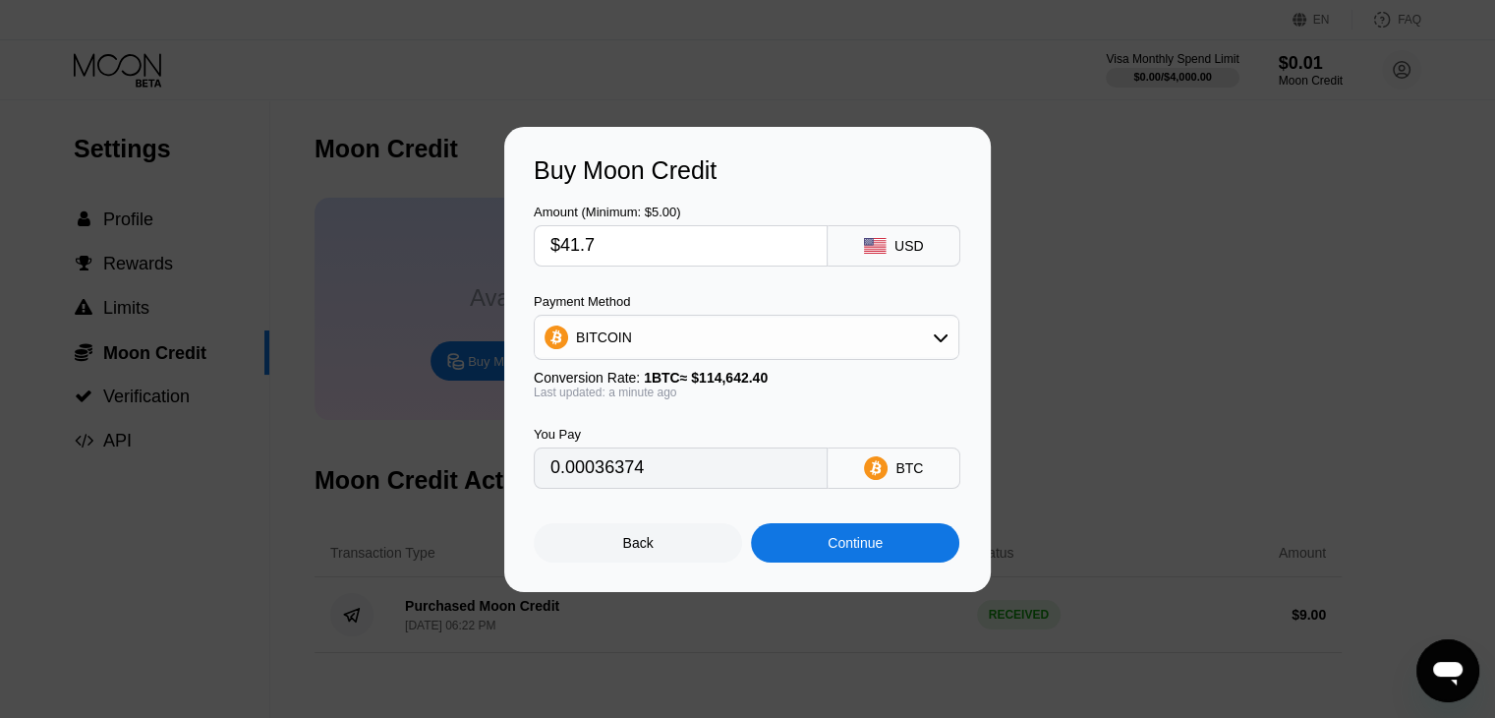
click at [670, 241] on input "$41.7" at bounding box center [681, 245] width 261 height 39
type input "$41.8"
type input "0.00036462"
type input "$41.8"
click at [712, 294] on div "Payment Method" at bounding box center [747, 301] width 426 height 15
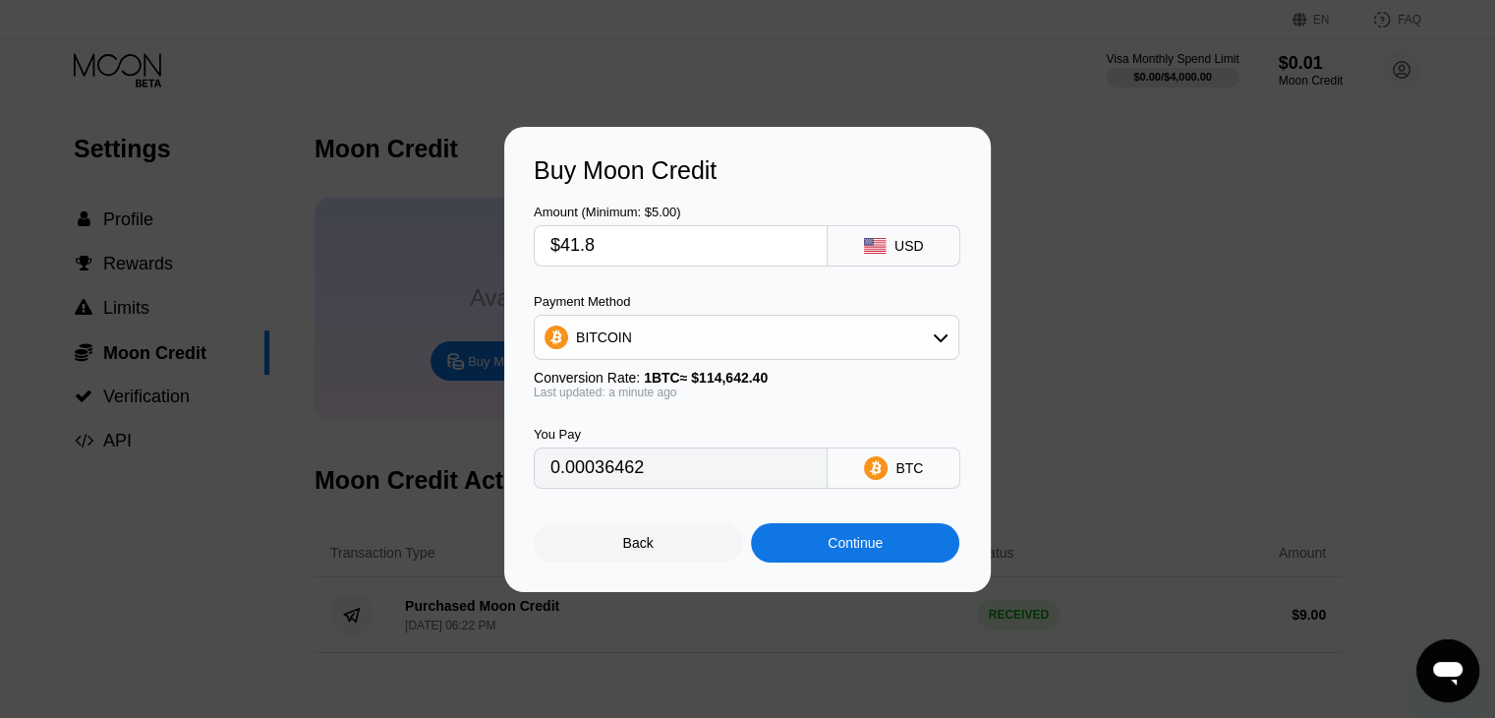
drag, startPoint x: 687, startPoint y: 472, endPoint x: 440, endPoint y: 441, distance: 248.7
click at [459, 466] on div "Buy Moon Credit Amount (Minimum: $5.00) $41.8 USD Payment Method BITCOIN Conver…" at bounding box center [747, 359] width 1495 height 465
click at [665, 244] on input "$41.8" at bounding box center [681, 245] width 261 height 39
type input "$41.9"
type input "0.00036549"
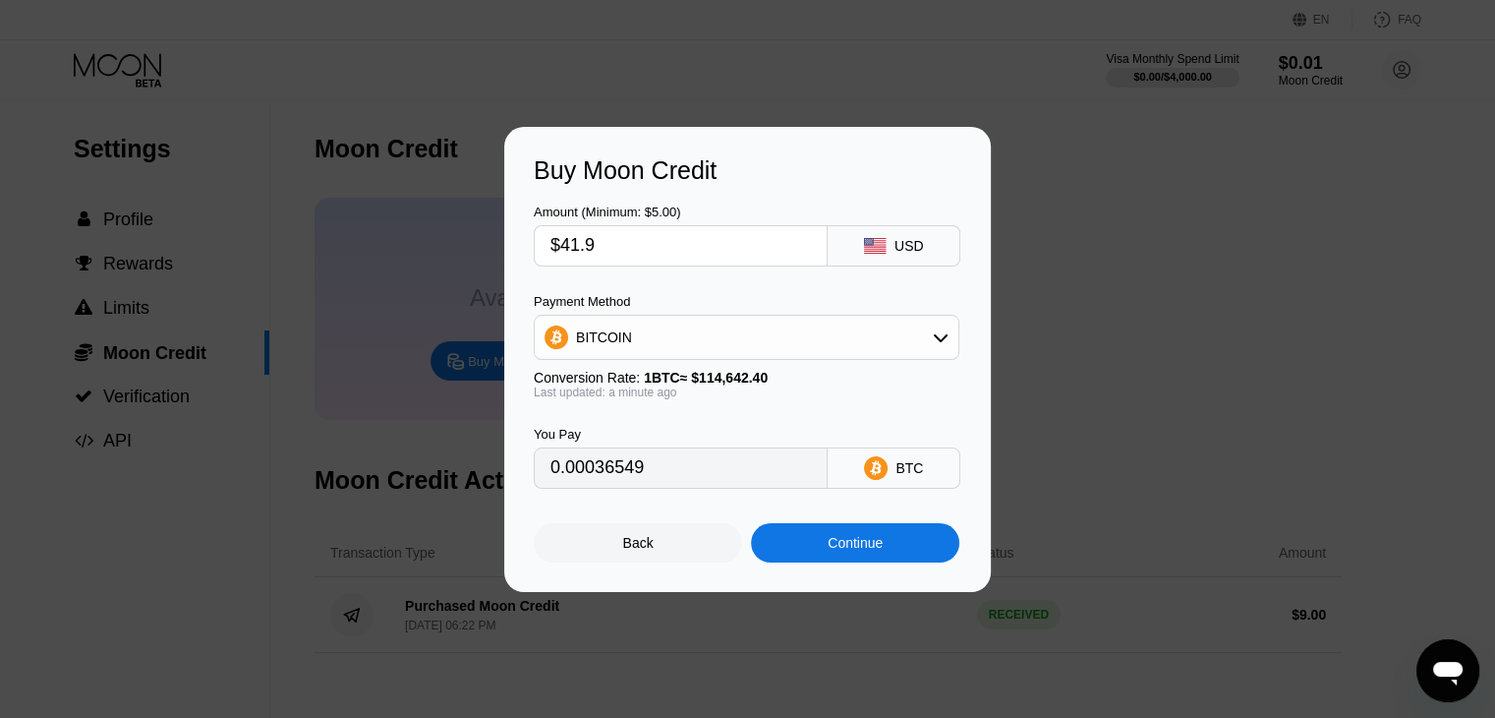
type input "$41.9"
drag, startPoint x: 692, startPoint y: 484, endPoint x: 362, endPoint y: 441, distance: 333.1
click at [410, 480] on div "Buy Moon Credit Amount (Minimum: $5.00) $41.9 USD Payment Method BITCOIN Conver…" at bounding box center [747, 359] width 1495 height 465
click at [858, 545] on div "Continue" at bounding box center [855, 543] width 55 height 16
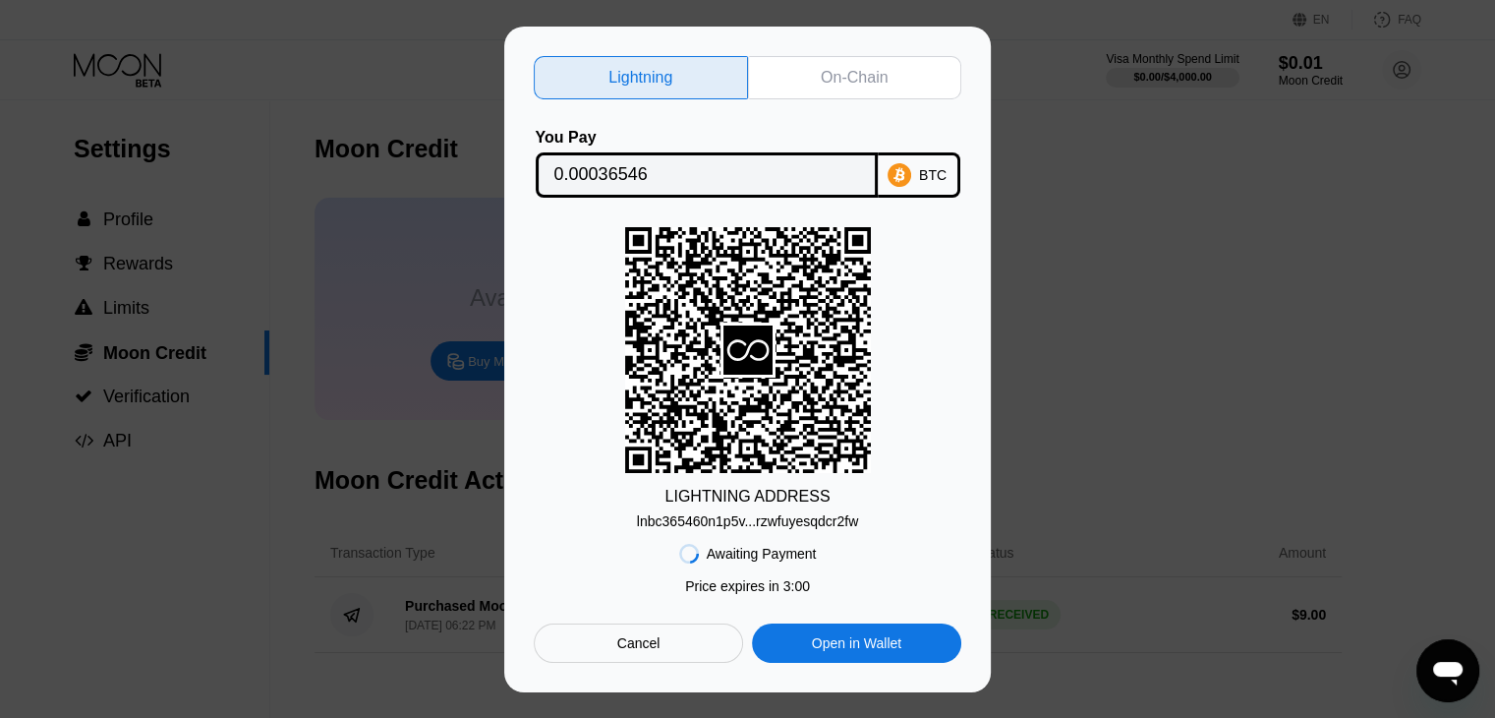
click at [849, 76] on div "On-Chain" at bounding box center [854, 78] width 67 height 20
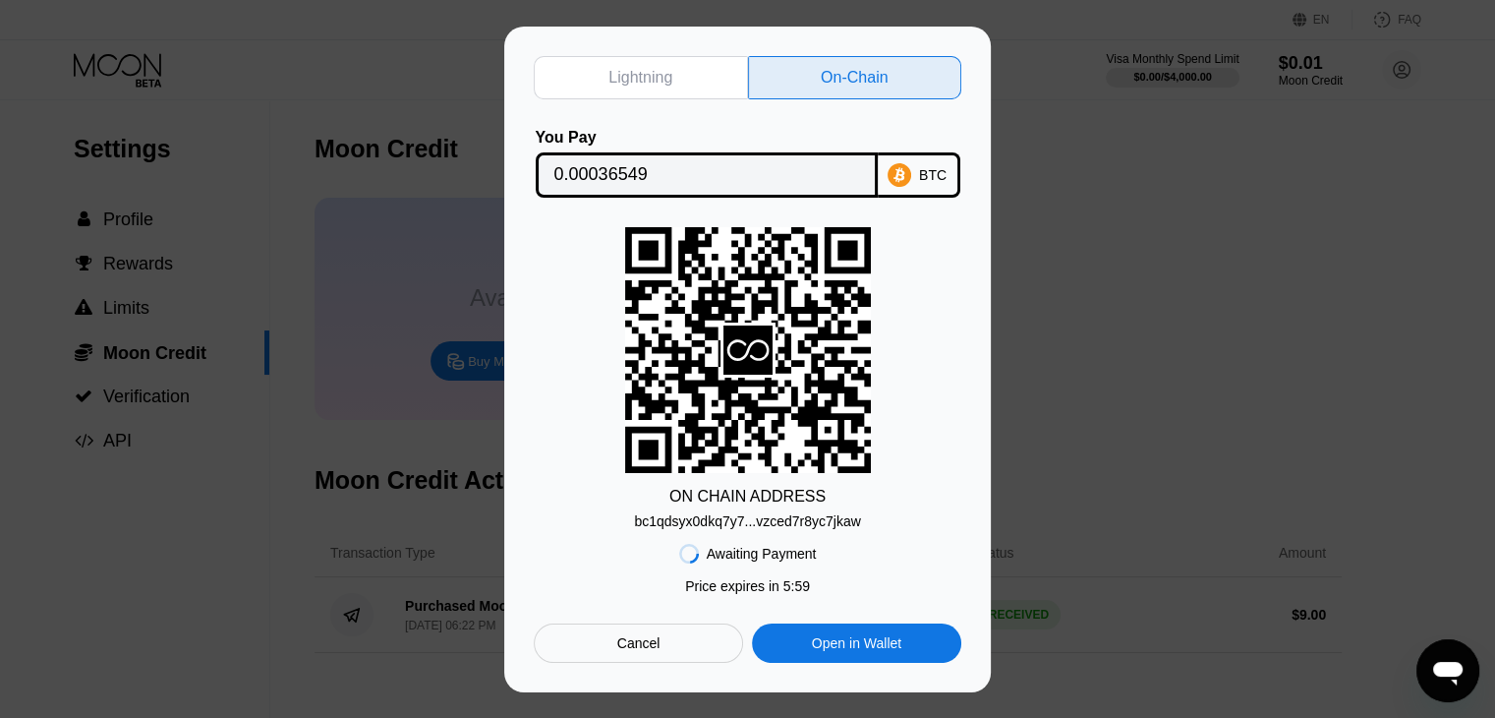
click at [643, 164] on input "0.00036549" at bounding box center [707, 174] width 305 height 39
click at [749, 513] on div "bc1qdsyx0dkq7y7...vzced7r8yc7jkaw" at bounding box center [747, 521] width 226 height 16
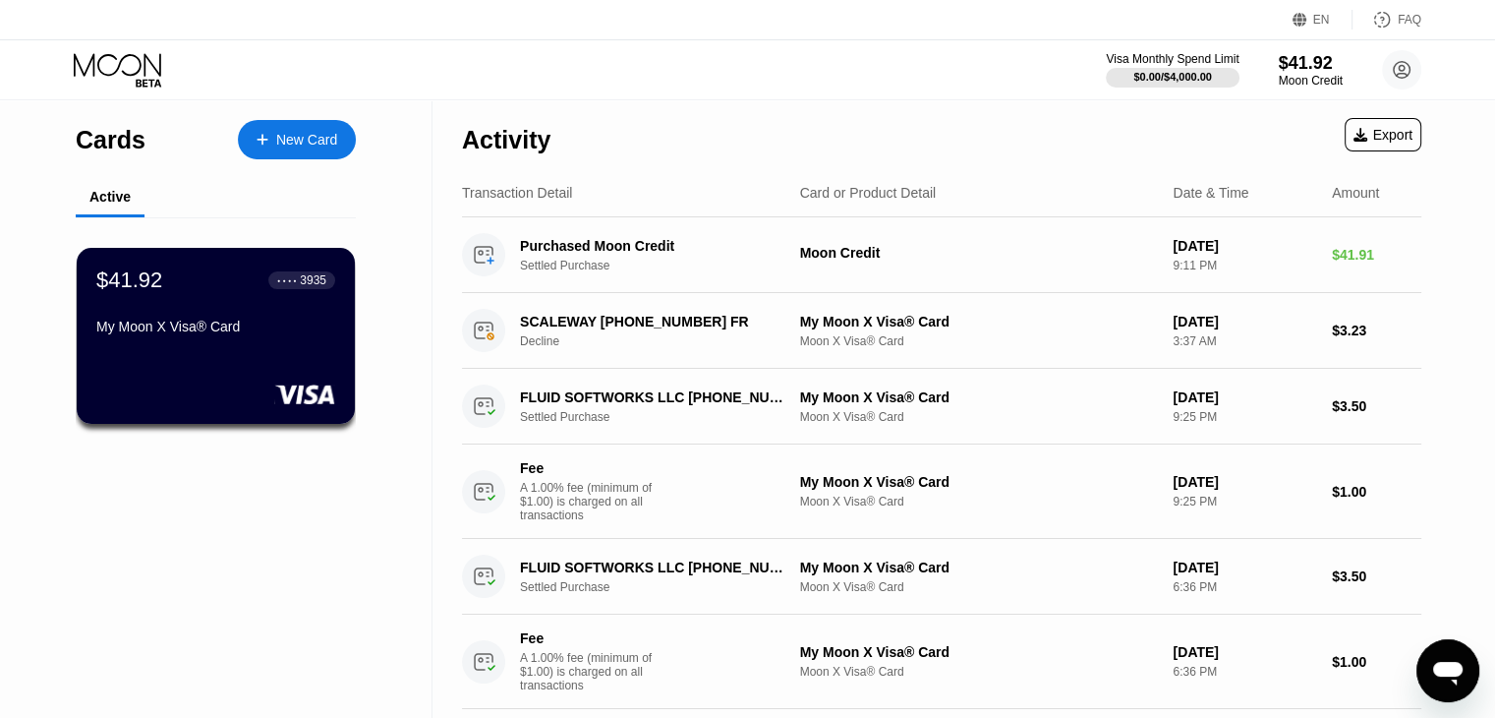
click at [321, 135] on div "New Card" at bounding box center [306, 140] width 61 height 17
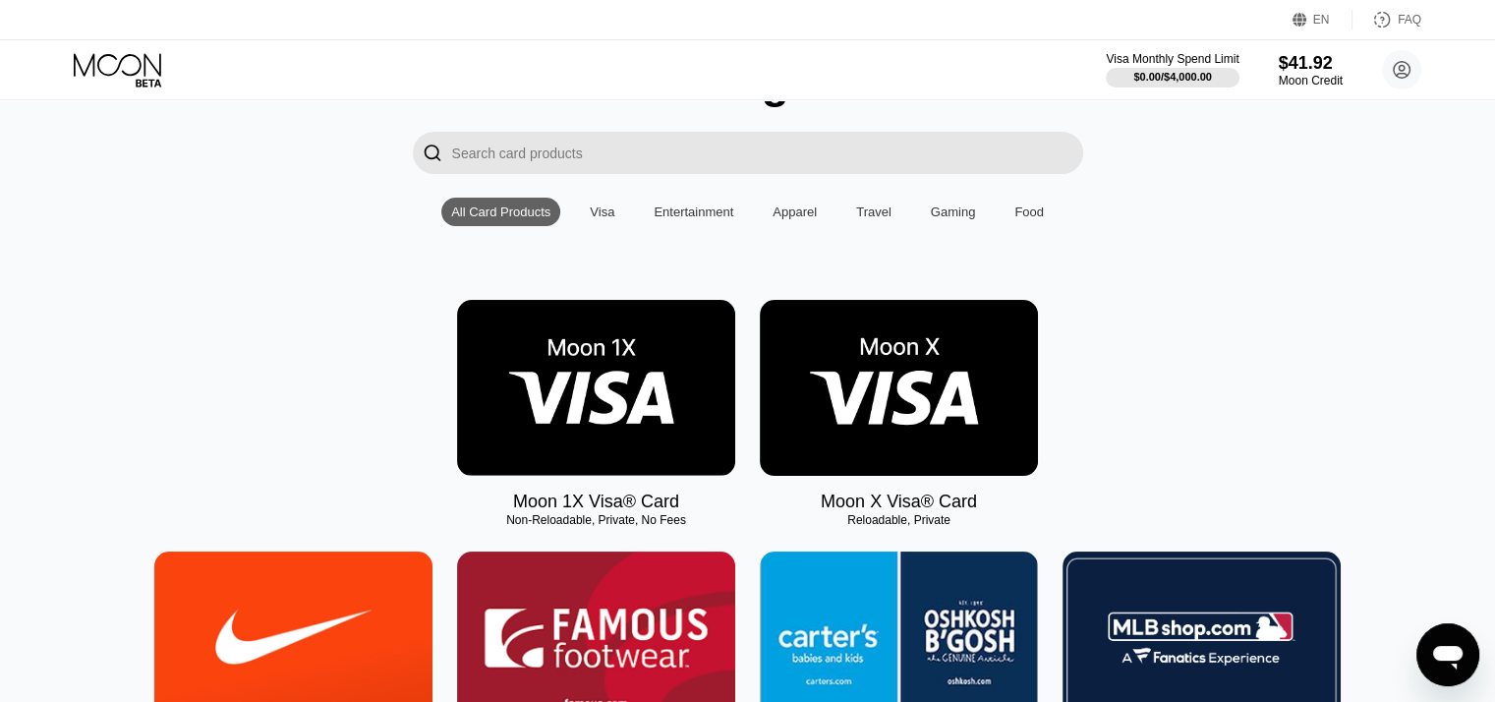
scroll to position [197, 0]
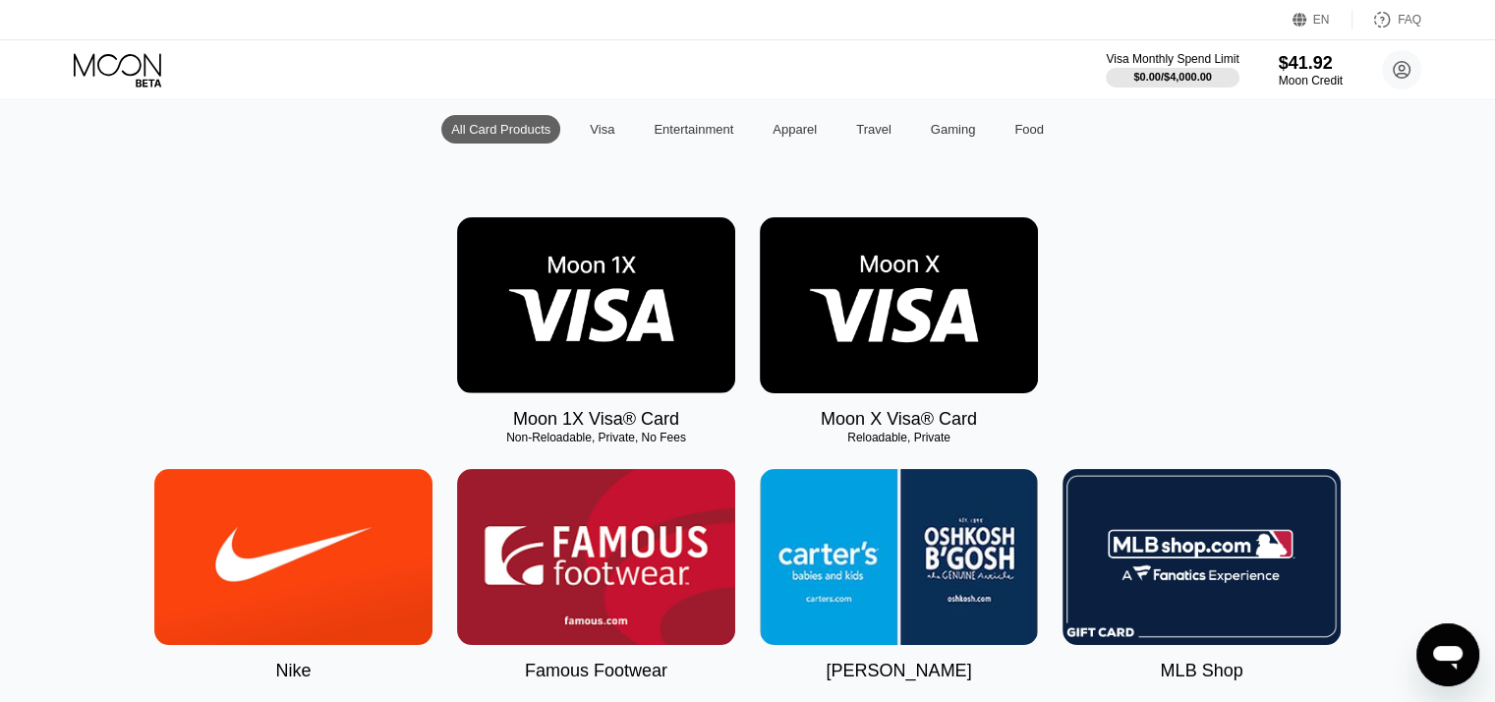
click at [649, 288] on img at bounding box center [596, 305] width 278 height 176
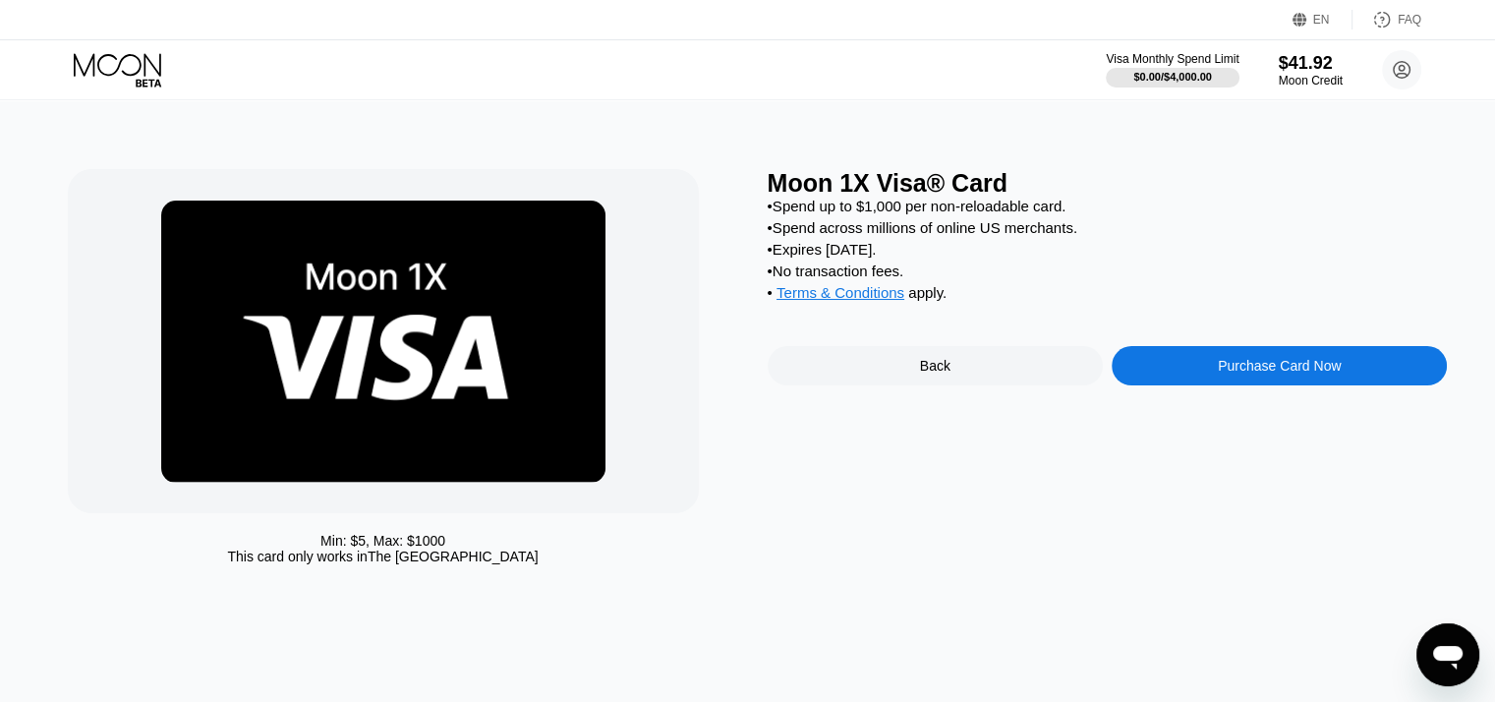
click at [1222, 374] on div "Purchase Card Now" at bounding box center [1279, 366] width 123 height 16
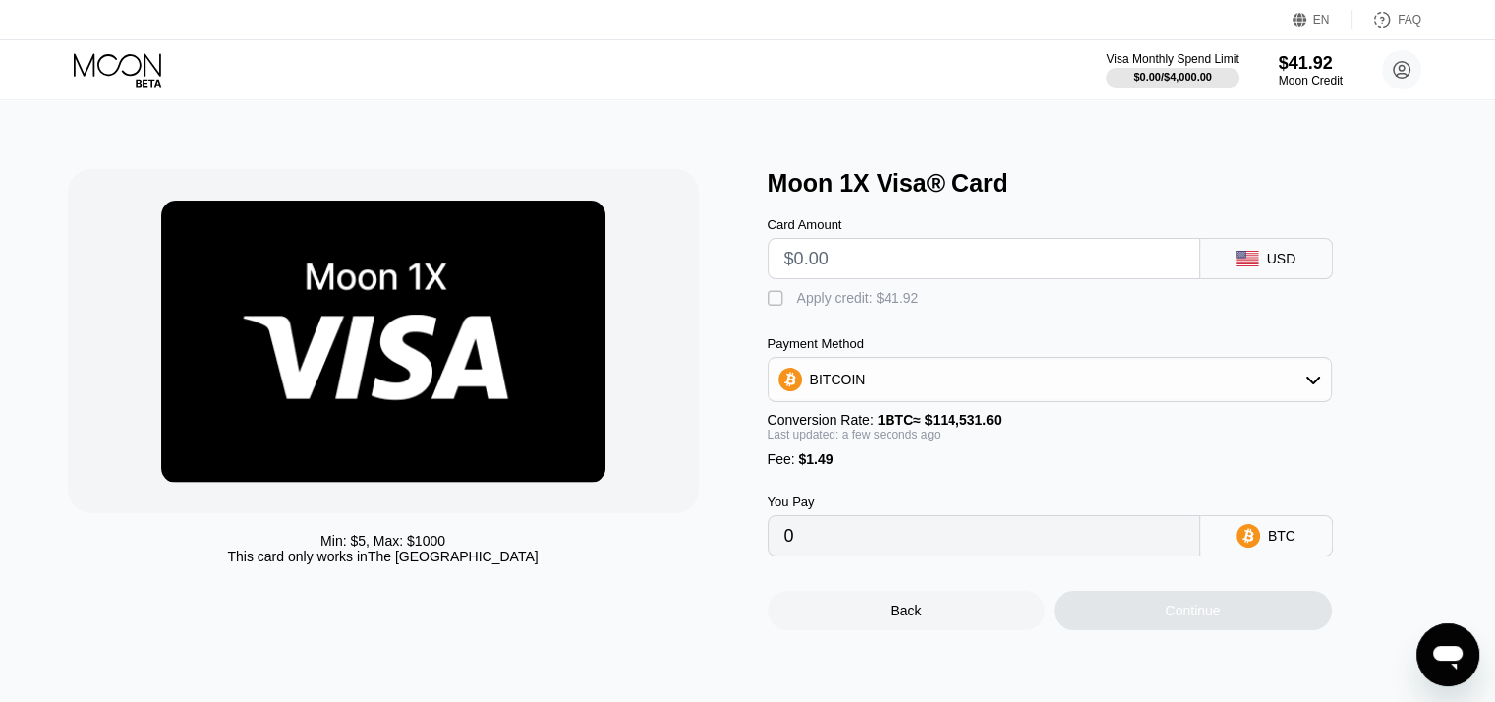
click at [939, 261] on input "text" at bounding box center [984, 258] width 399 height 39
type input "$4"
type input "0.00004794"
type input "$41"
type input "0.00037099"
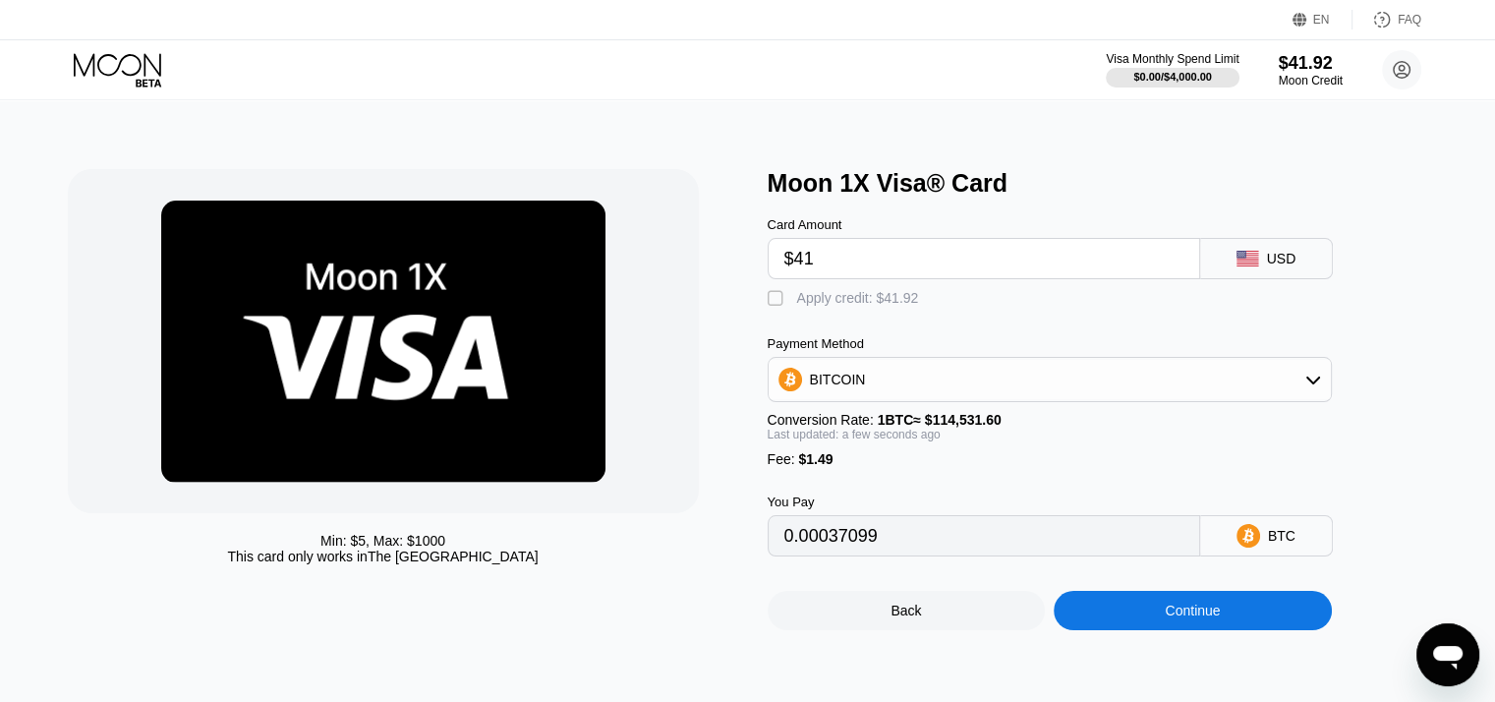
type input "$4"
type input "0.00004794"
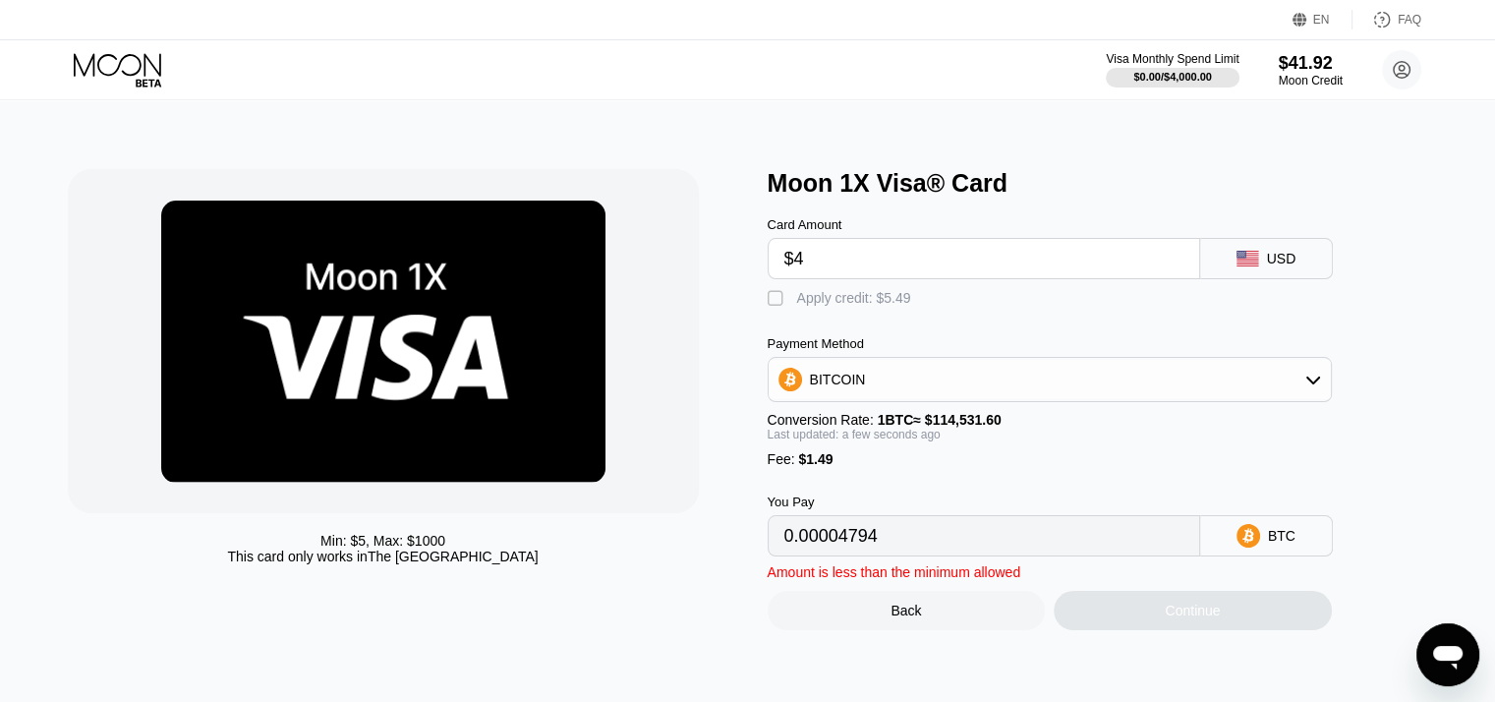
type input "$41"
type input "0.00037099"
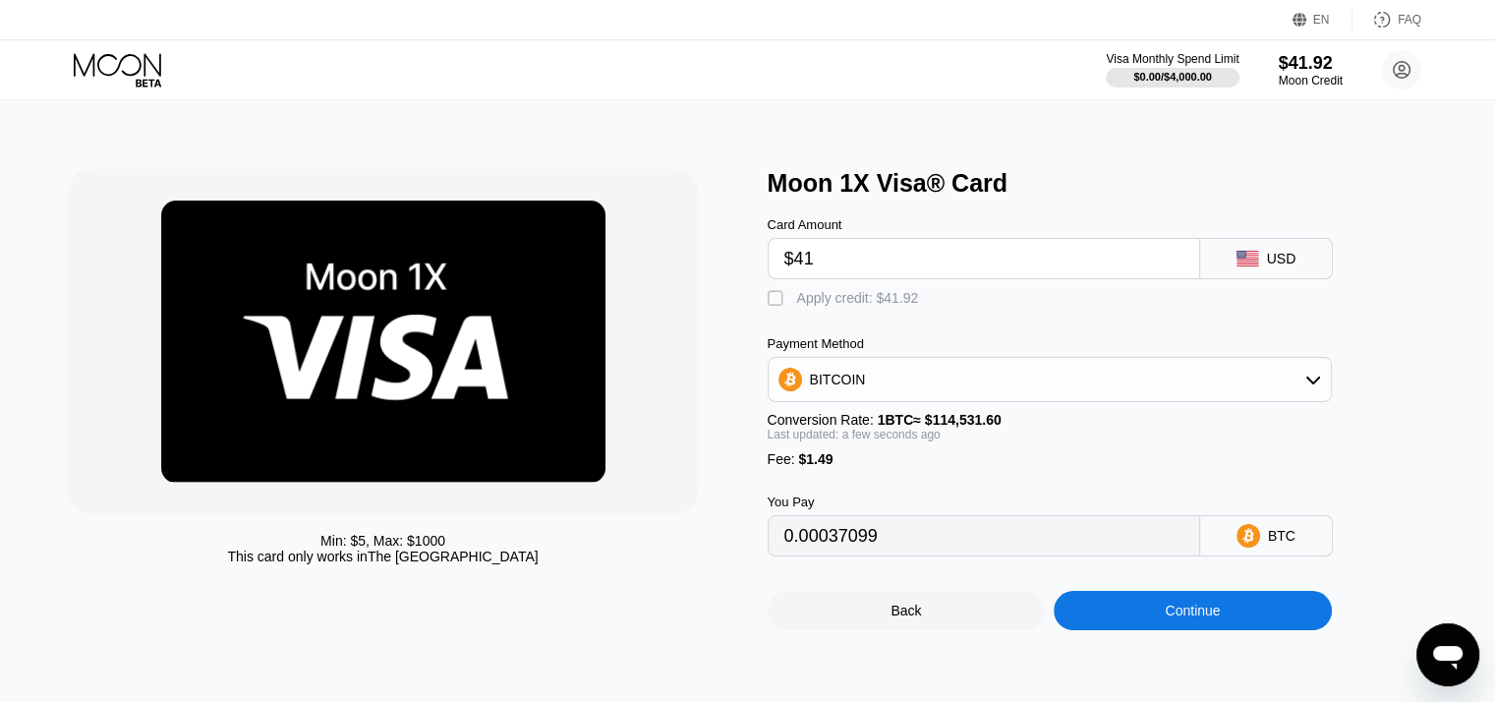
type input "$4"
type input "0.00004794"
type input "$40"
type input "0.00036226"
type input "$40.1"
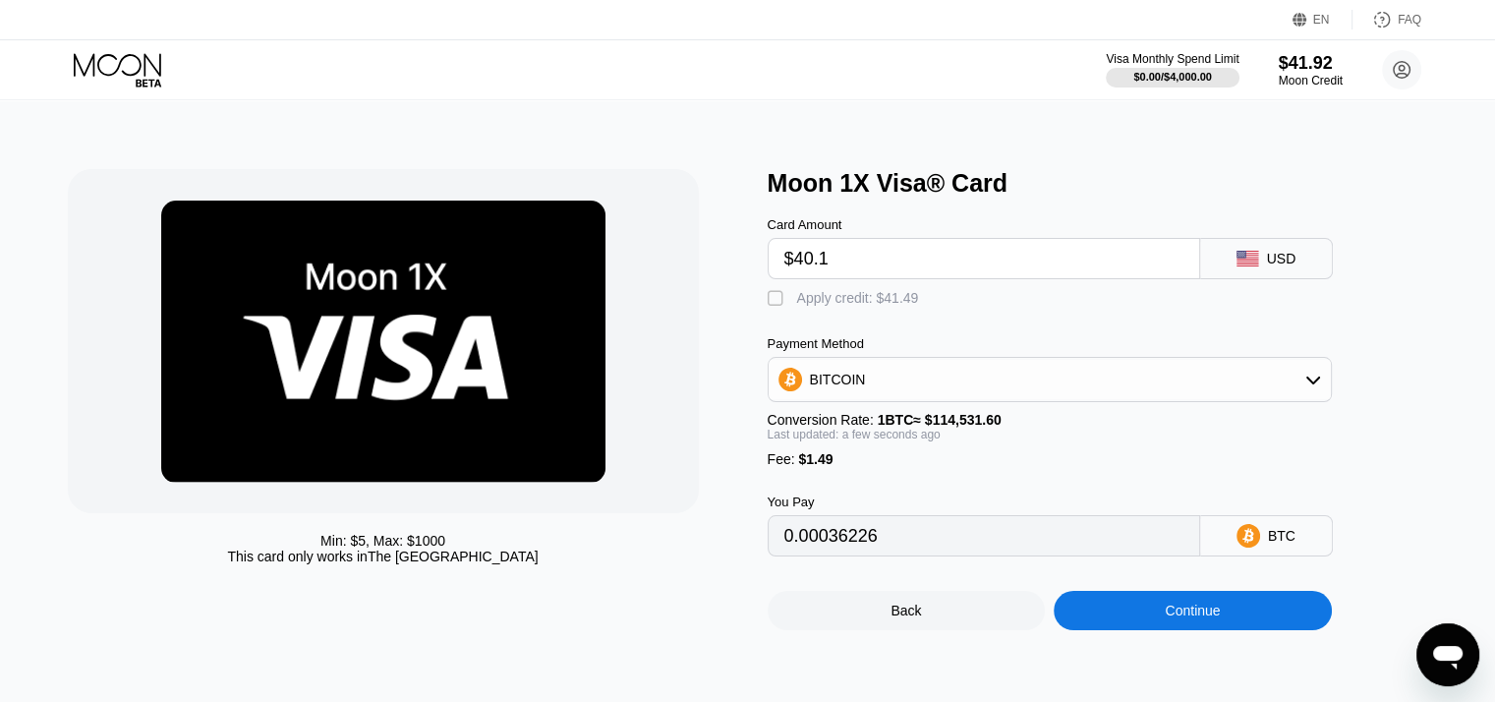
type input "0.00036314"
type input "$40."
type input "0.00036226"
type input "$40.05"
type input "0.00036270"
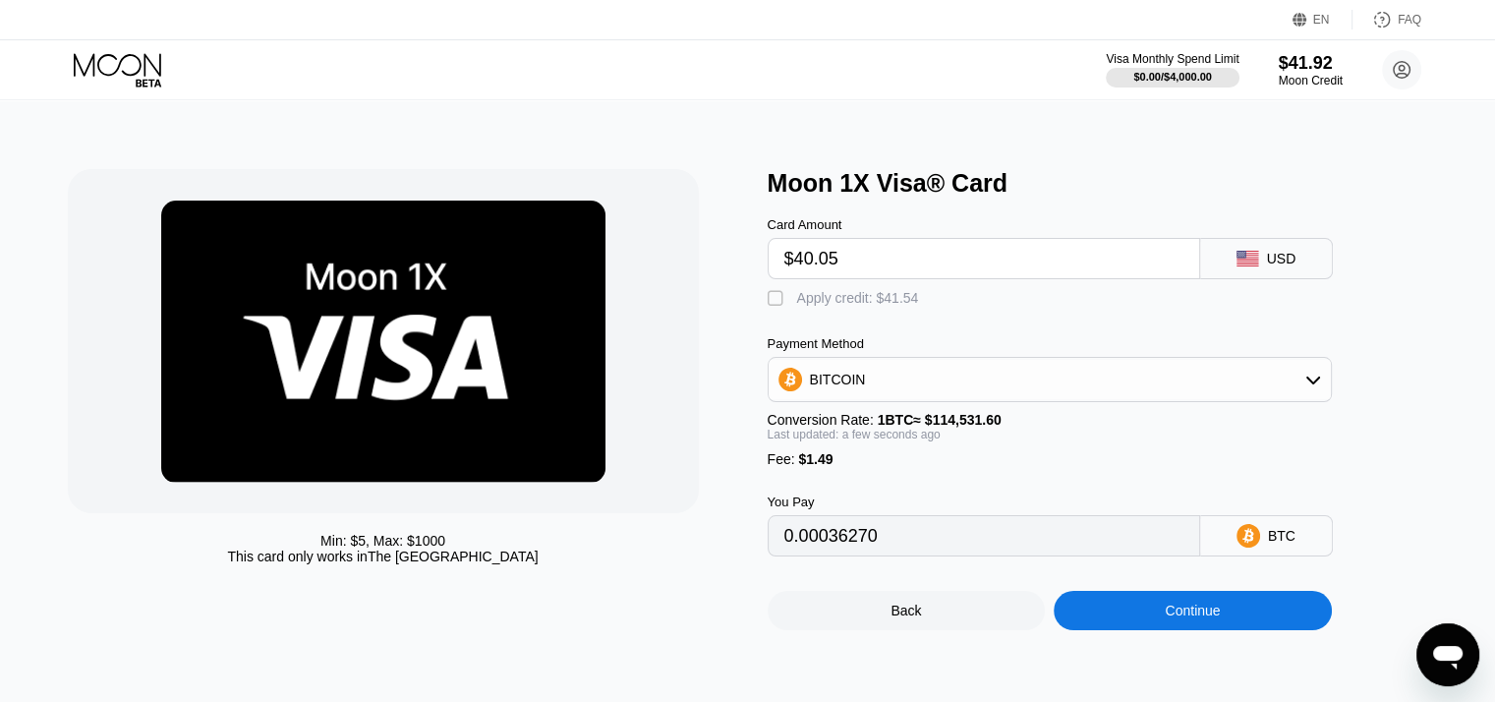
type input "$40.05"
click at [1087, 220] on div "Card Amount $40.05 USD" at bounding box center [1082, 239] width 629 height 82
click at [776, 309] on div "" at bounding box center [778, 299] width 20 height 20
type input "0"
click at [145, 89] on div "Visa Monthly Spend Limit $0.00 / $4,000.00 $41.92 Moon Credit devrbxice@gmail.c…" at bounding box center [747, 69] width 1495 height 59
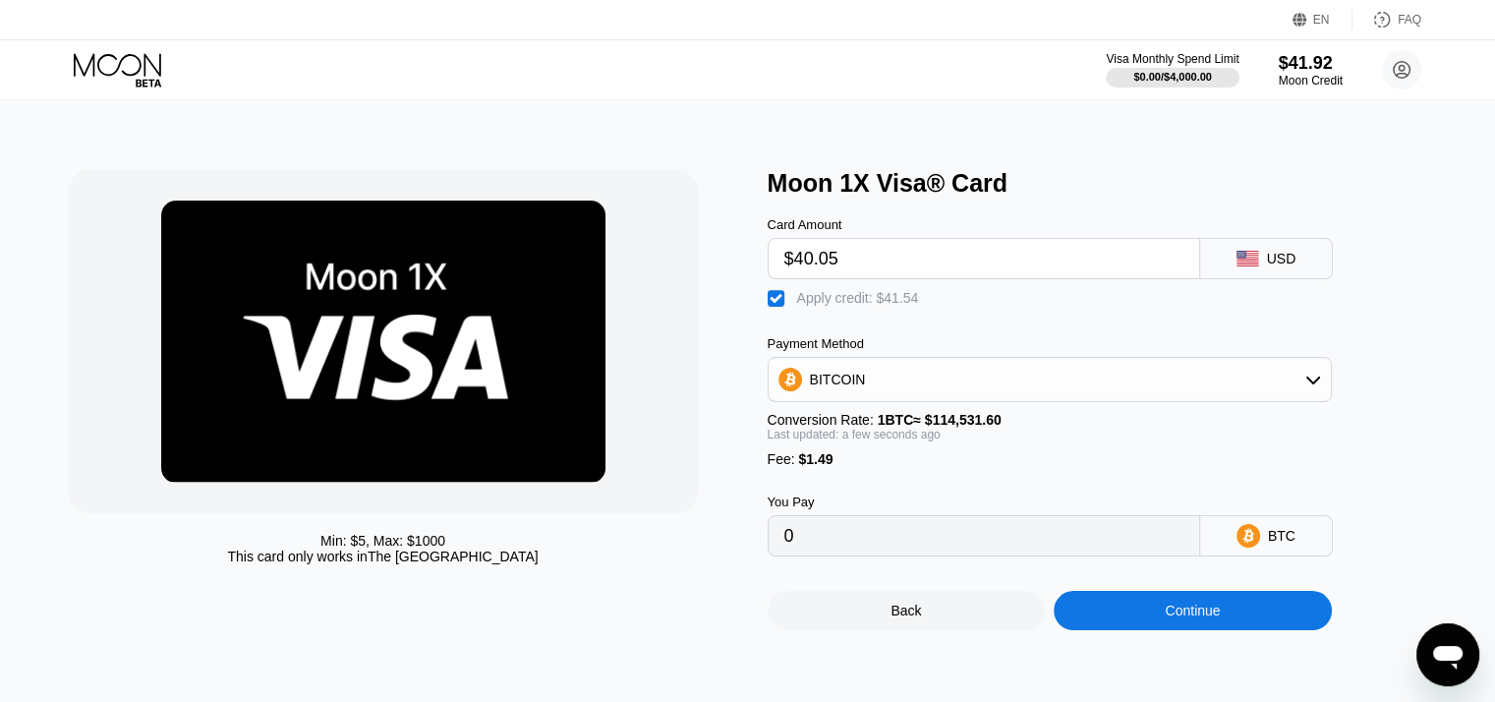
click at [145, 70] on icon at bounding box center [118, 64] width 88 height 23
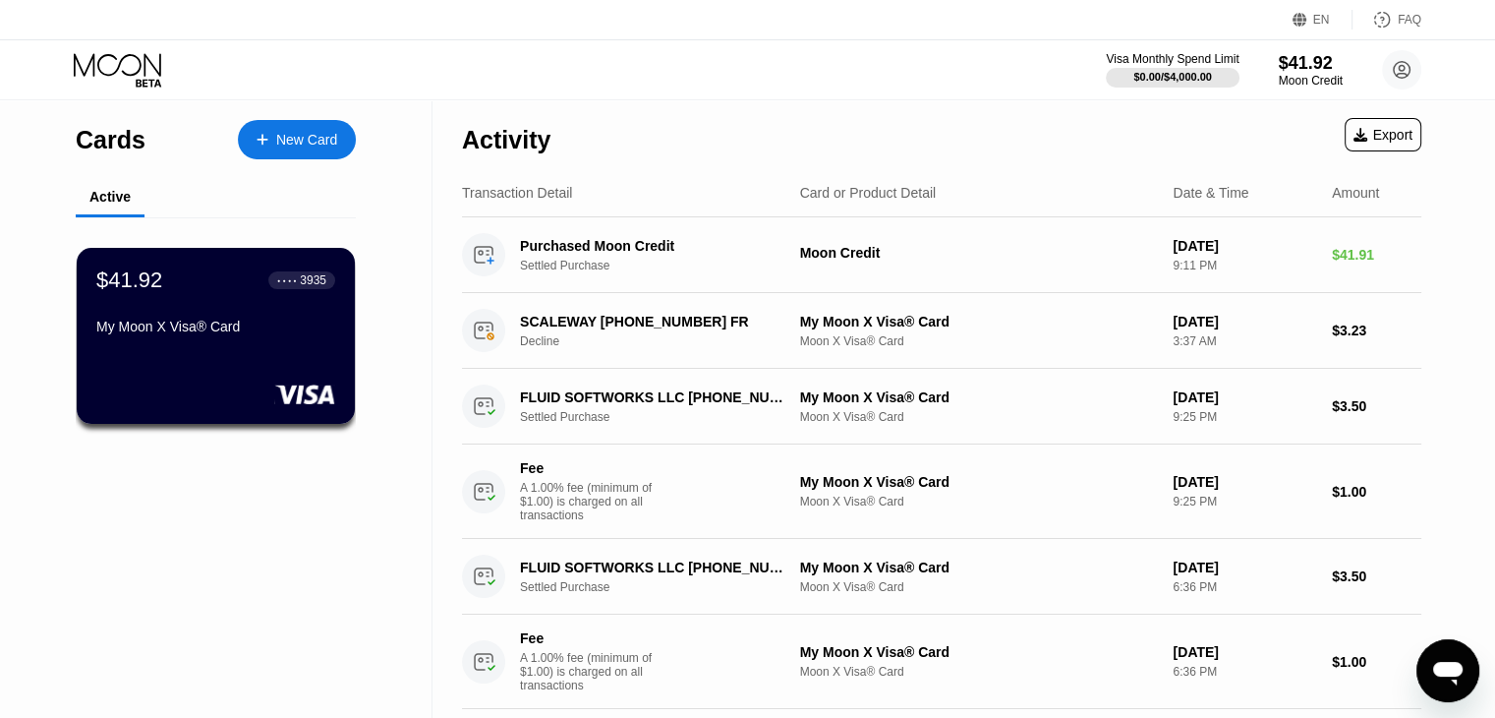
click at [276, 134] on div "New Card" at bounding box center [306, 140] width 61 height 17
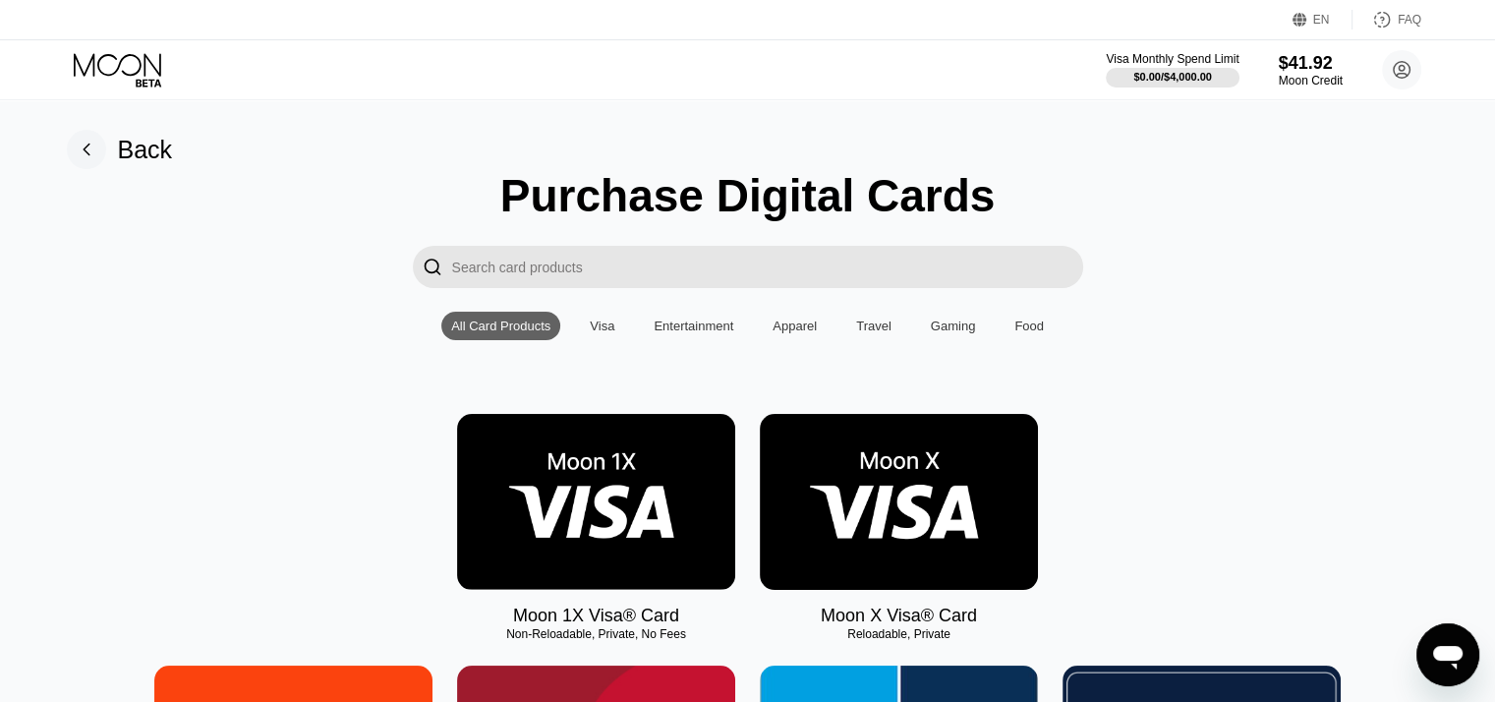
click at [919, 571] on img at bounding box center [899, 502] width 278 height 176
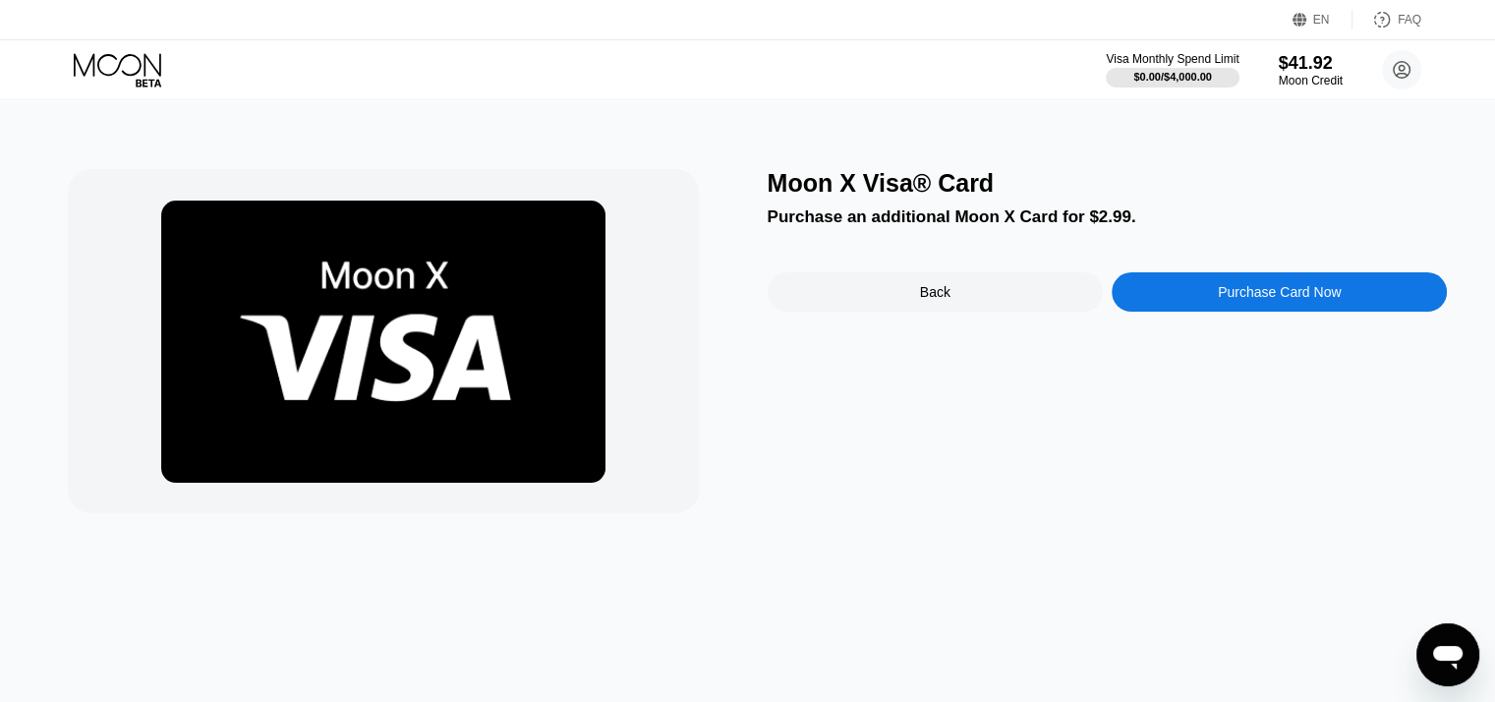
click at [1052, 311] on div "Back" at bounding box center [935, 291] width 335 height 39
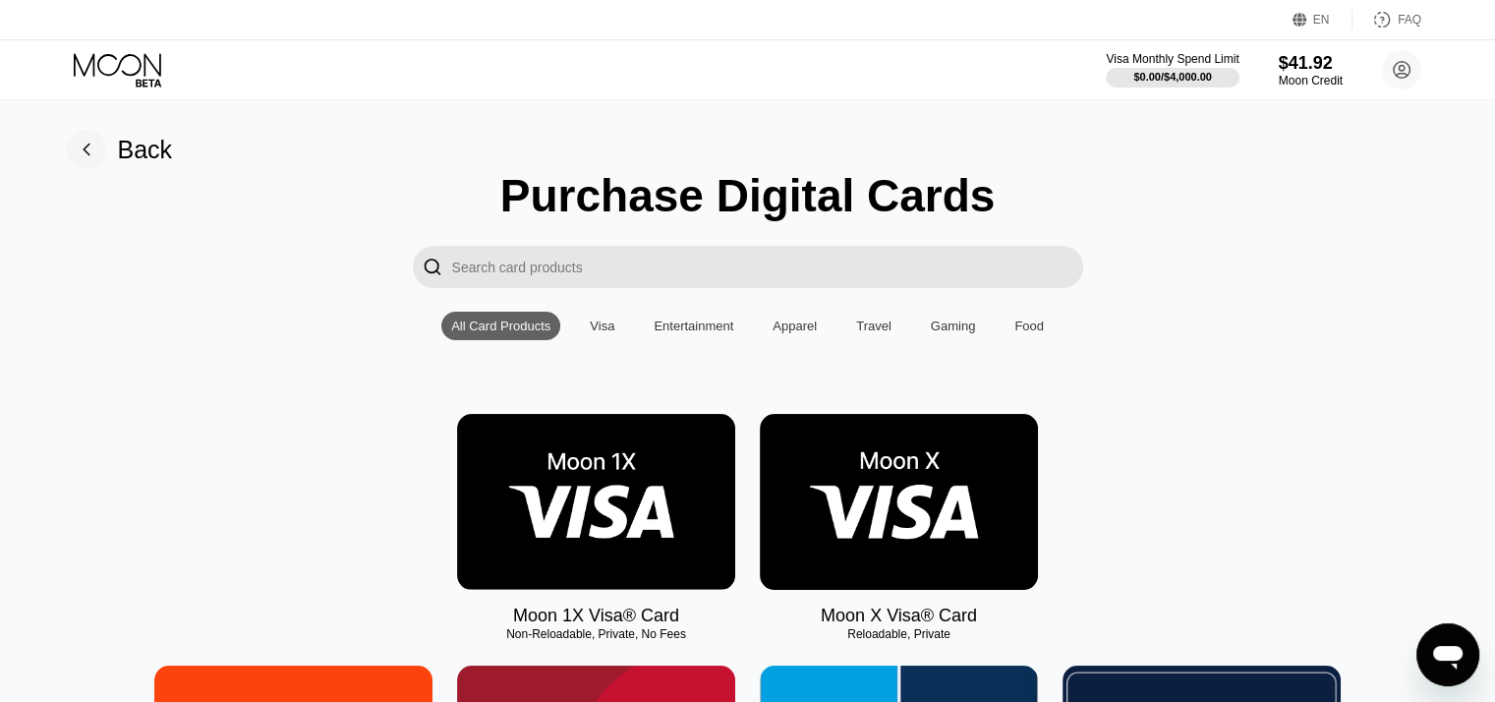
click at [106, 144] on div "Back" at bounding box center [120, 149] width 106 height 39
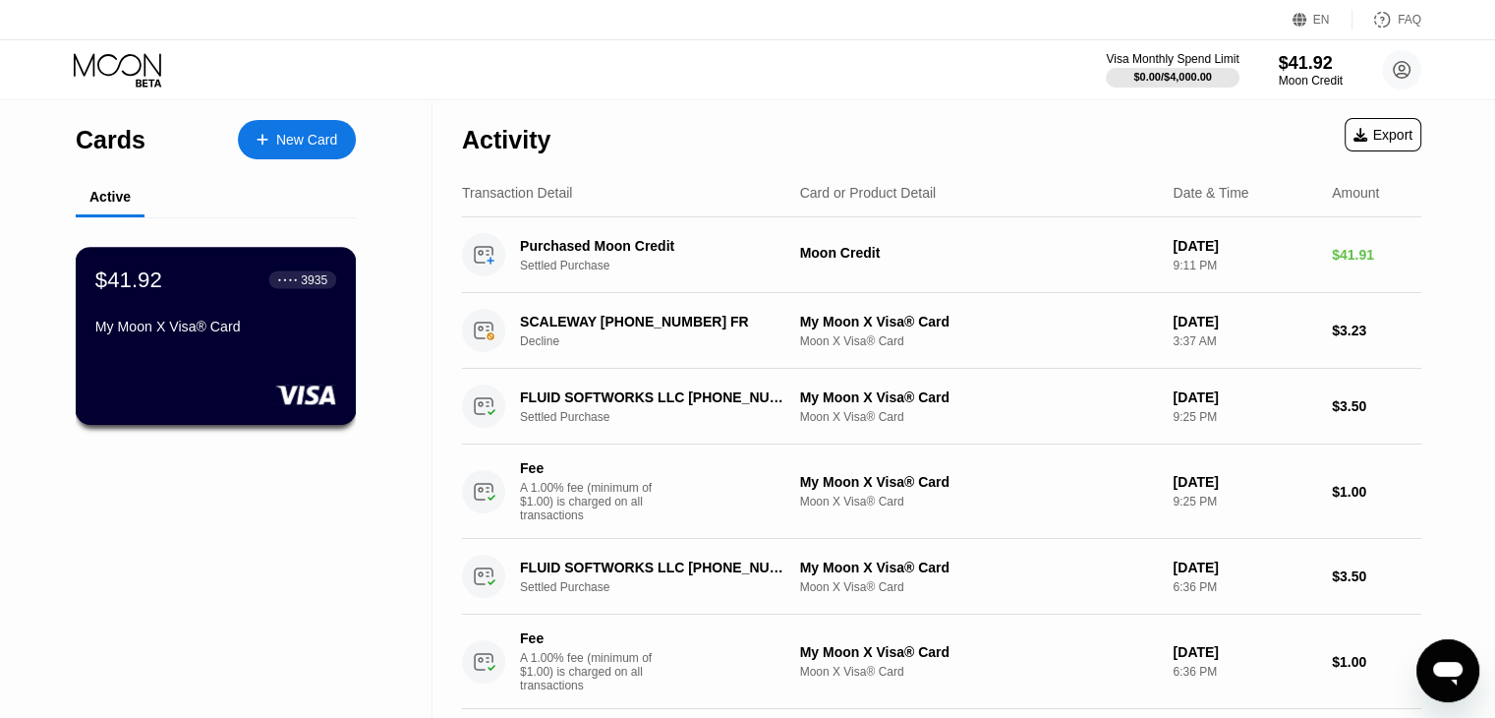
click at [230, 322] on div "$41.92 ● ● ● ● 3935 My Moon X Visa® Card" at bounding box center [215, 304] width 241 height 76
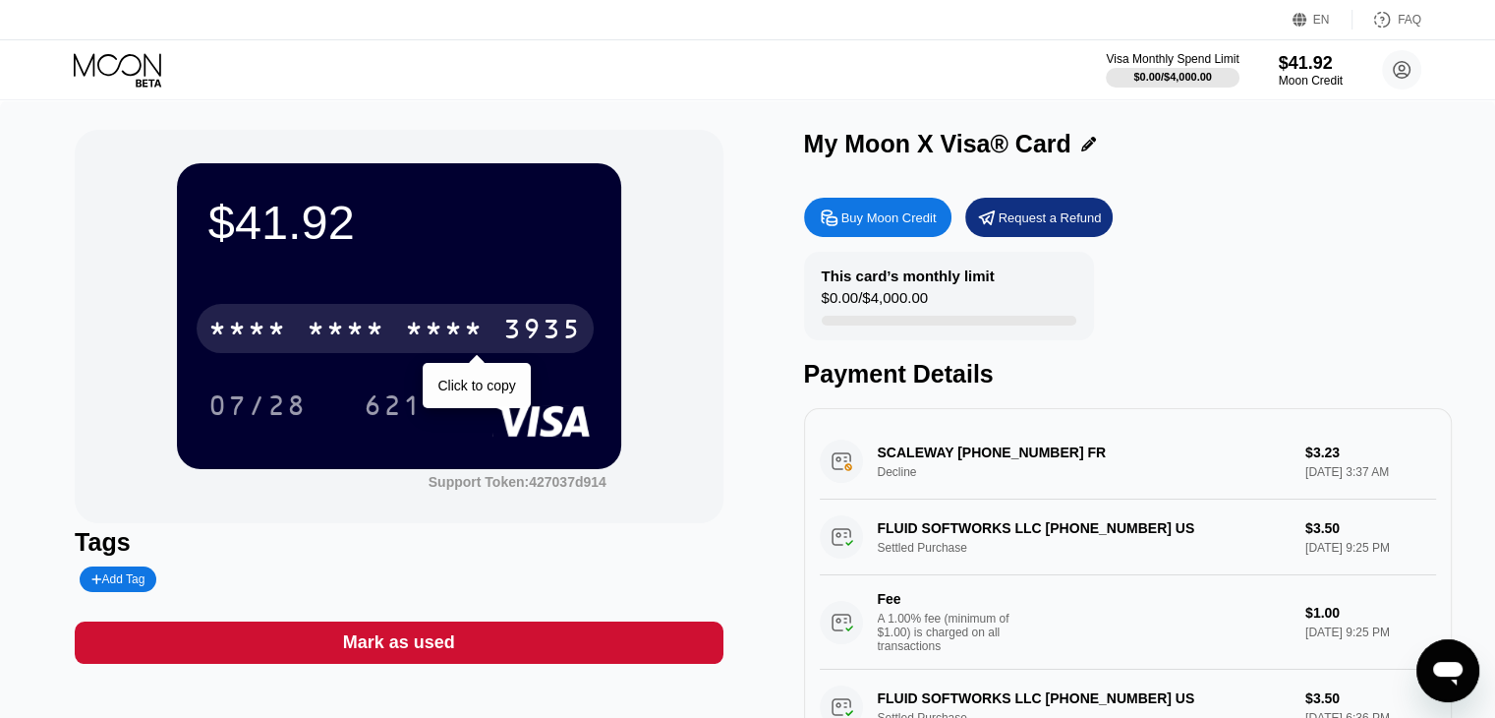
click at [401, 334] on div "* * * * * * * * * * * * 3935" at bounding box center [395, 328] width 397 height 49
